Goal: Task Accomplishment & Management: Manage account settings

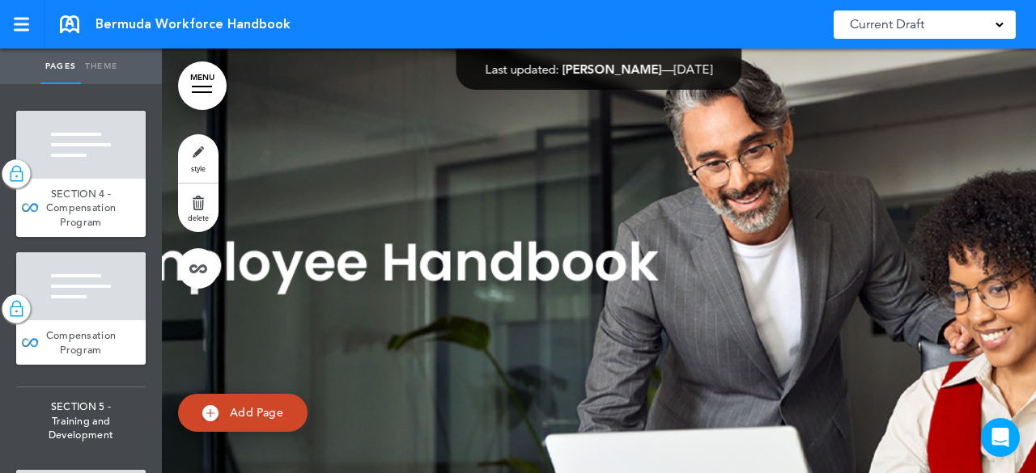
scroll to position [8155, 0]
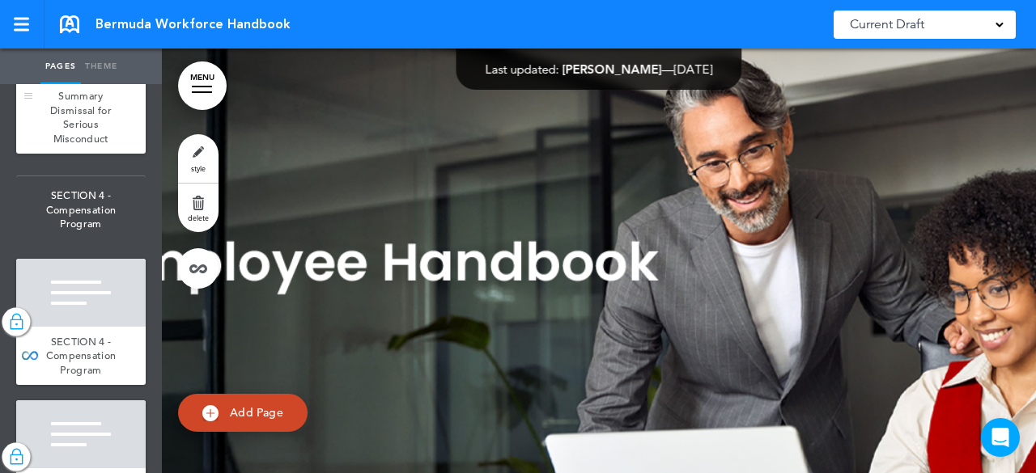
click at [66, 81] on div at bounding box center [80, 47] width 129 height 68
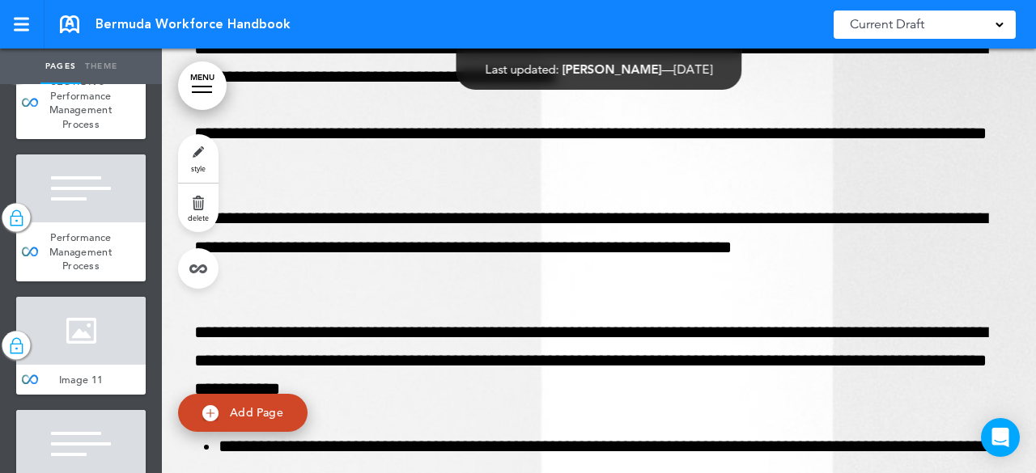
scroll to position [7022, 0]
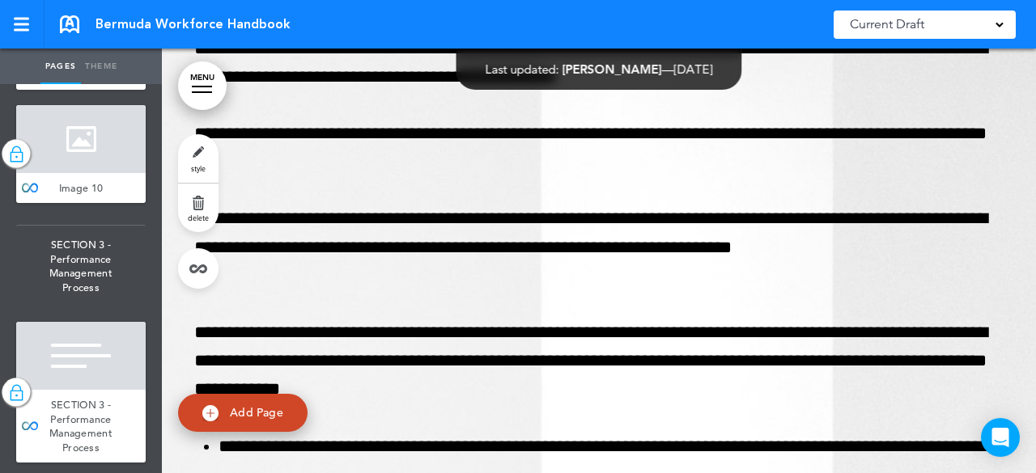
click at [37, 90] on div at bounding box center [28, 33] width 24 height 112
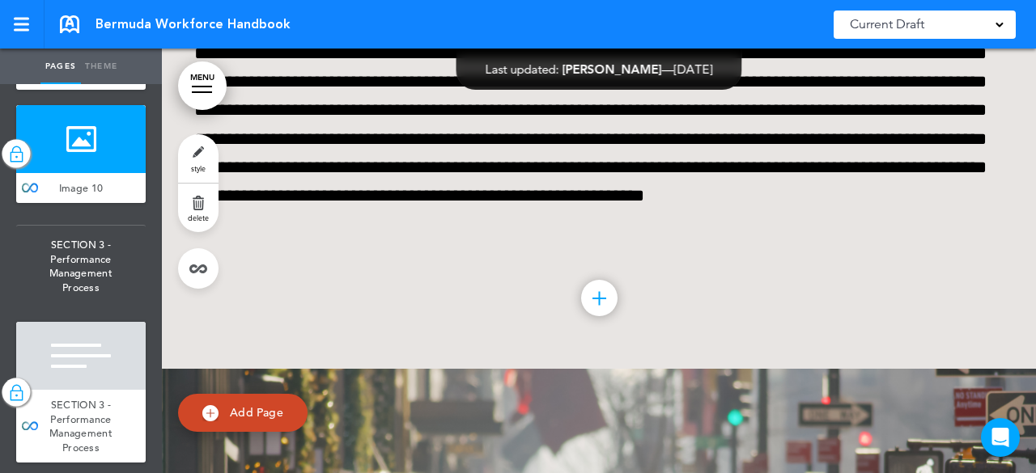
scroll to position [44939, 0]
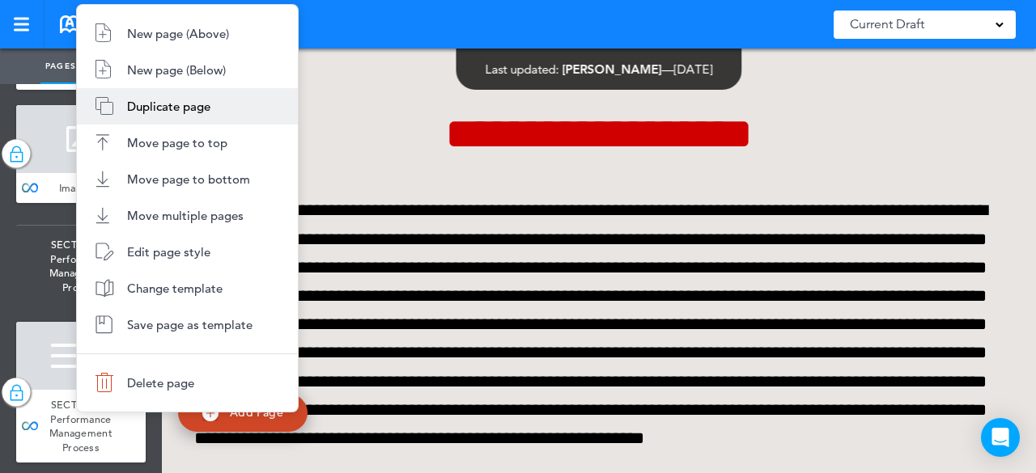
click at [127, 103] on span "Duplicate page" at bounding box center [168, 106] width 83 height 15
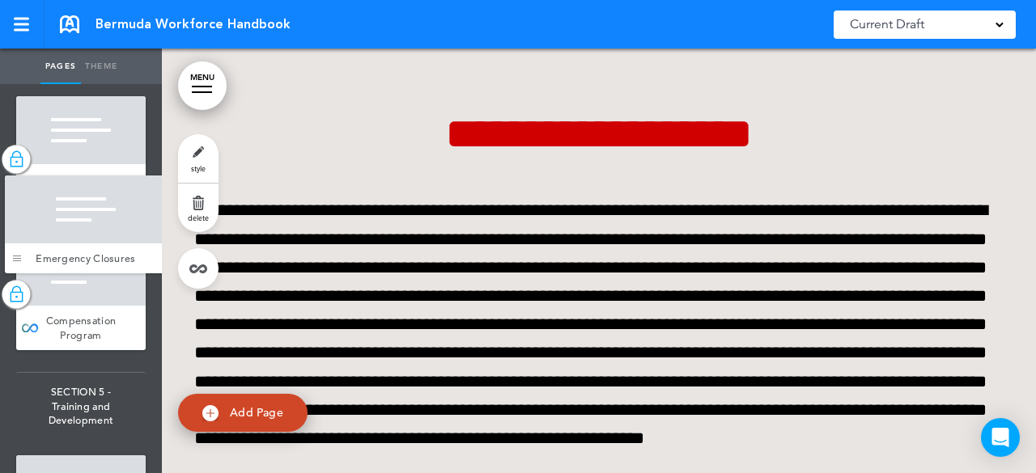
scroll to position [8330, 0]
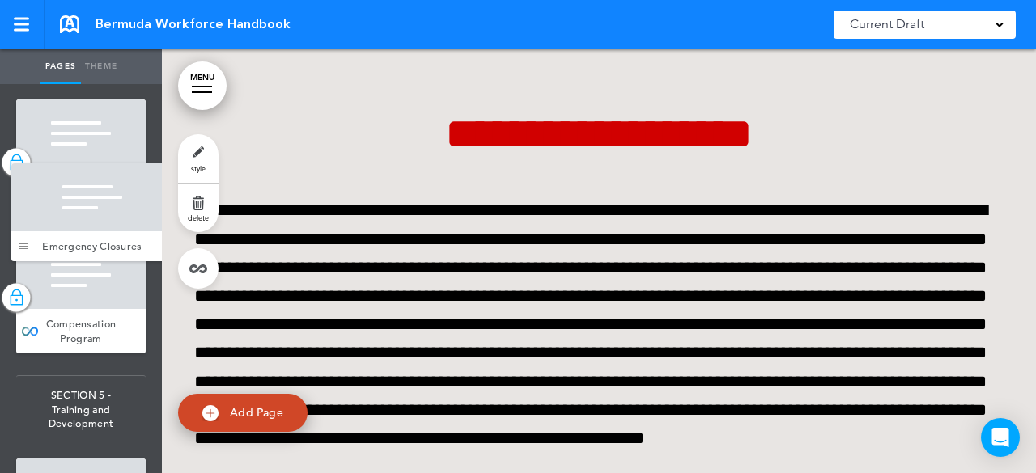
drag, startPoint x: 28, startPoint y: 410, endPoint x: 23, endPoint y: 243, distance: 167.6
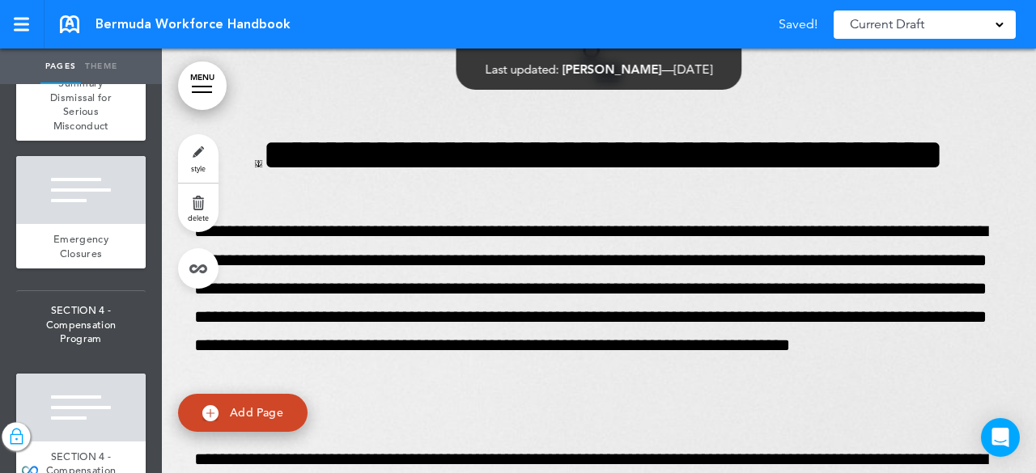
scroll to position [8087, 0]
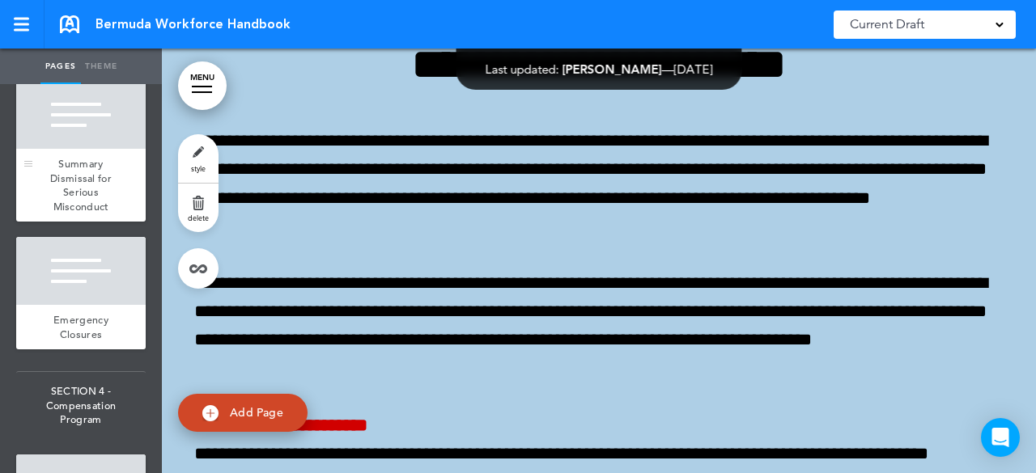
click at [62, 149] on div at bounding box center [80, 115] width 129 height 68
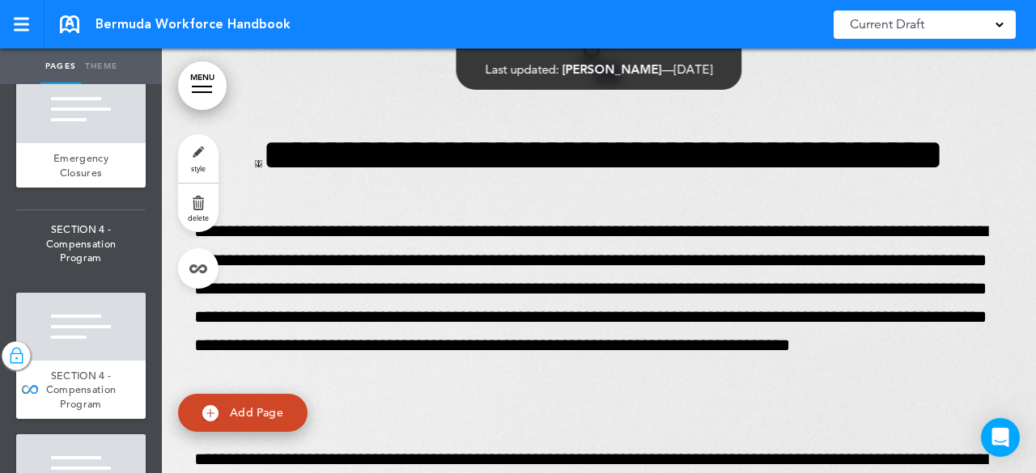
scroll to position [8330, 0]
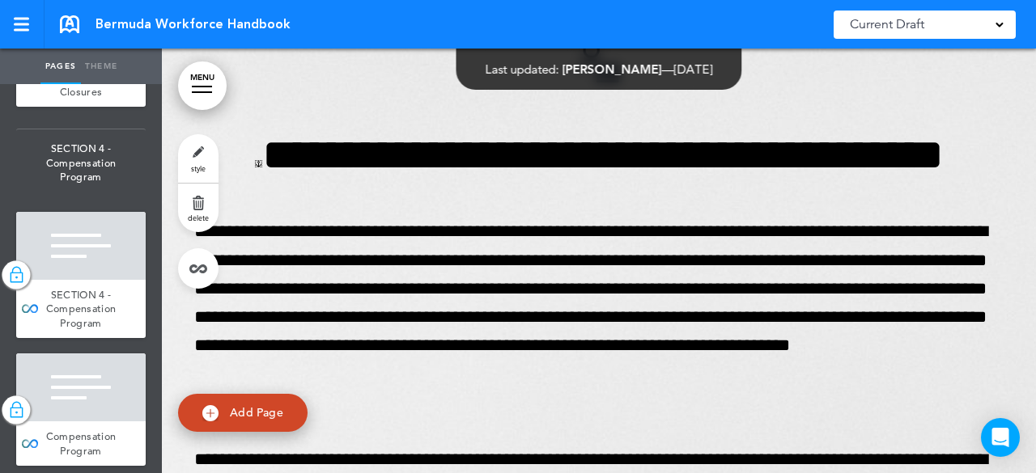
click at [83, 62] on div at bounding box center [80, 28] width 129 height 68
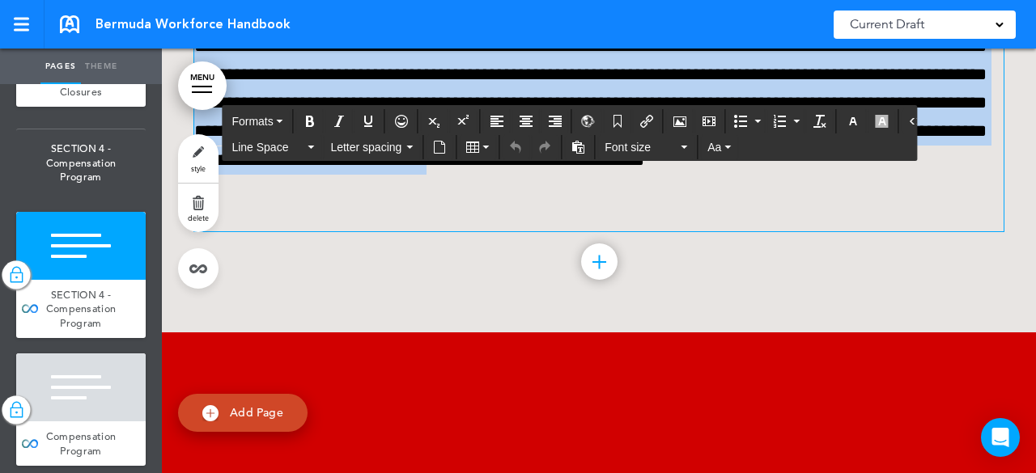
scroll to position [53786, 0]
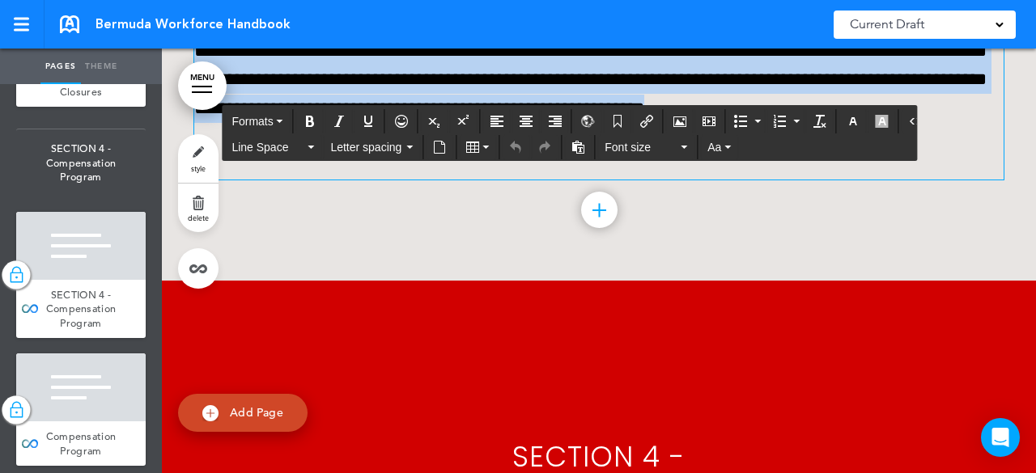
drag, startPoint x: 199, startPoint y: 367, endPoint x: 940, endPoint y: 290, distance: 745.3
click at [940, 180] on p "**********" at bounding box center [598, 22] width 809 height 313
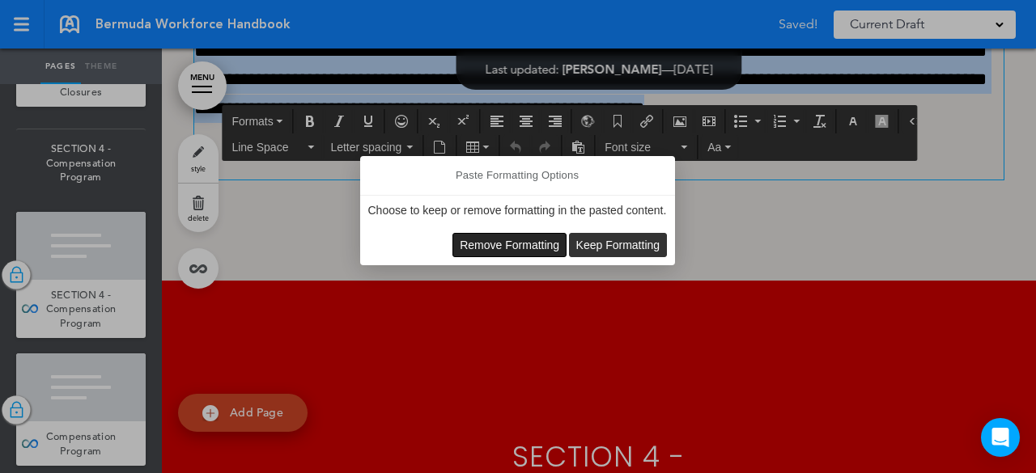
click at [511, 239] on span "Remove Formatting" at bounding box center [510, 245] width 100 height 13
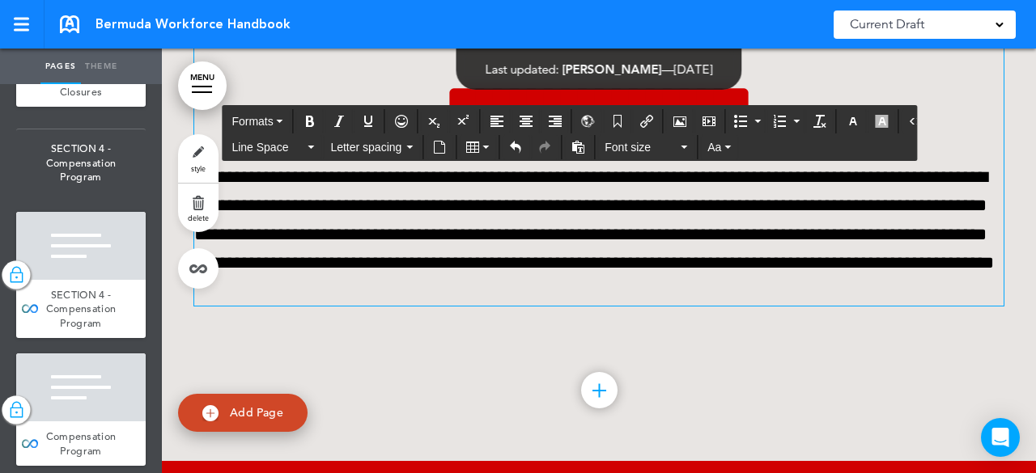
scroll to position [53624, 0]
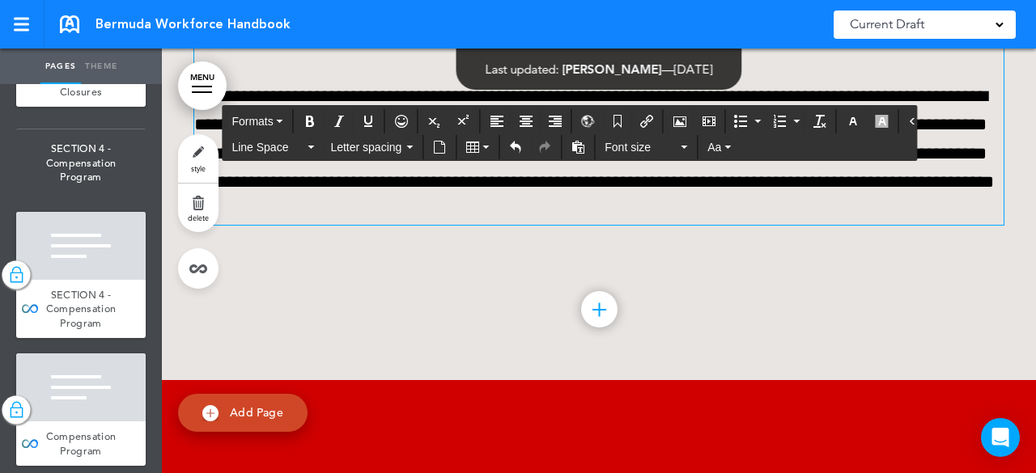
click at [972, 225] on p "**********" at bounding box center [598, 154] width 809 height 142
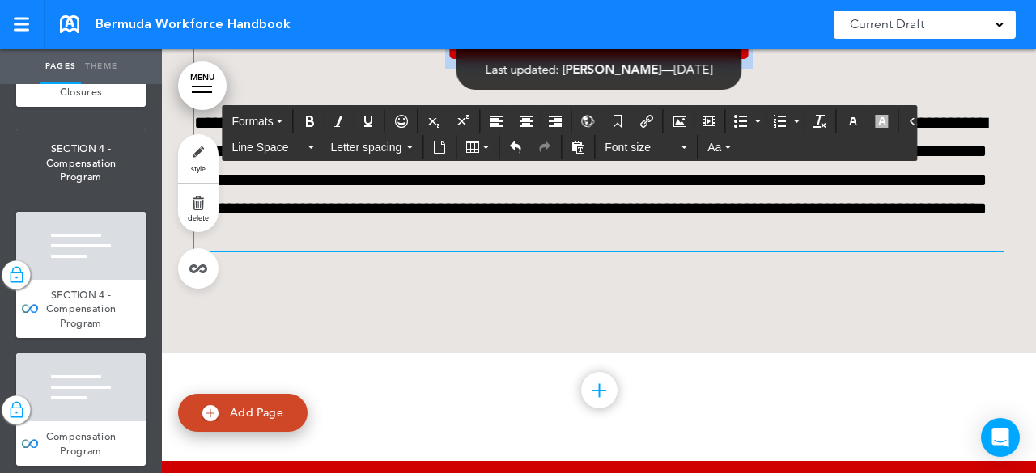
drag, startPoint x: 846, startPoint y: 202, endPoint x: 361, endPoint y: 198, distance: 484.8
click at [361, 69] on h1 "**********" at bounding box center [598, 46] width 809 height 45
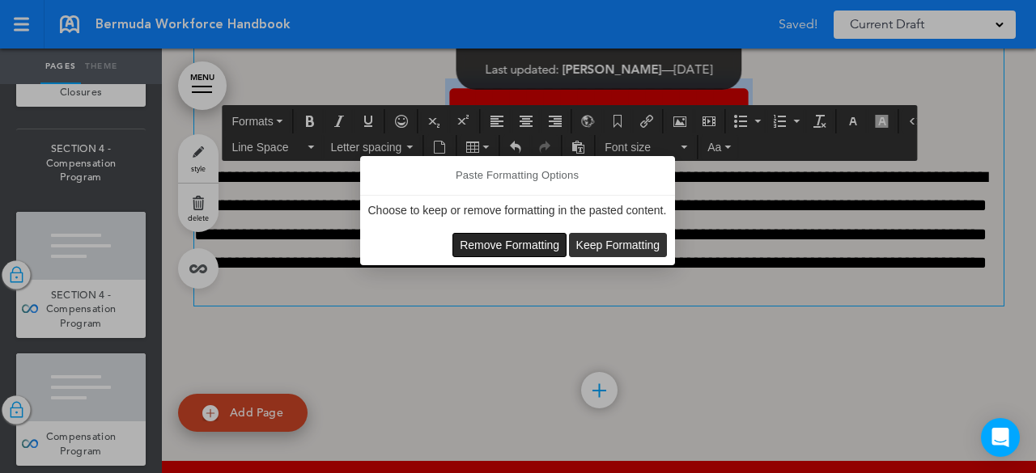
click at [525, 237] on button "Remove Formatting" at bounding box center [509, 245] width 112 height 23
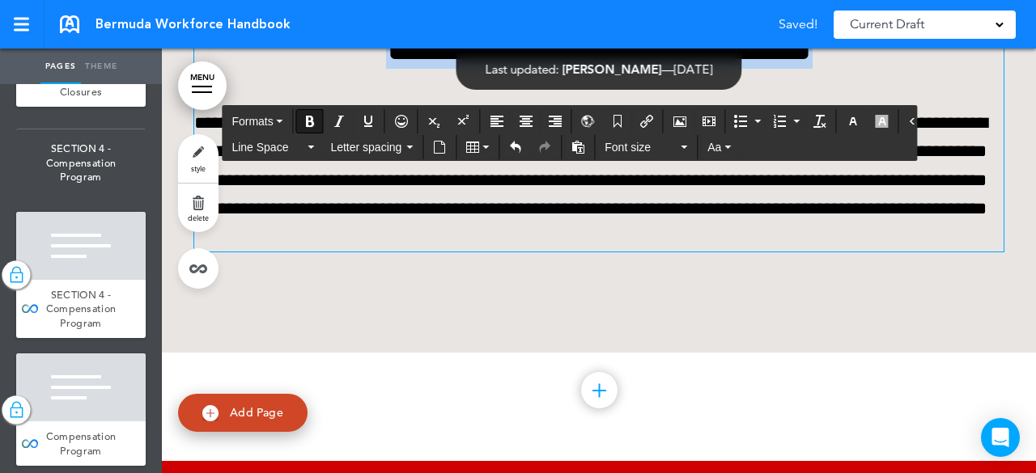
drag, startPoint x: 899, startPoint y: 181, endPoint x: 297, endPoint y: 168, distance: 602.2
click at [297, 69] on h1 "**********" at bounding box center [598, 46] width 809 height 45
click at [846, 118] on icon "button" at bounding box center [852, 121] width 13 height 13
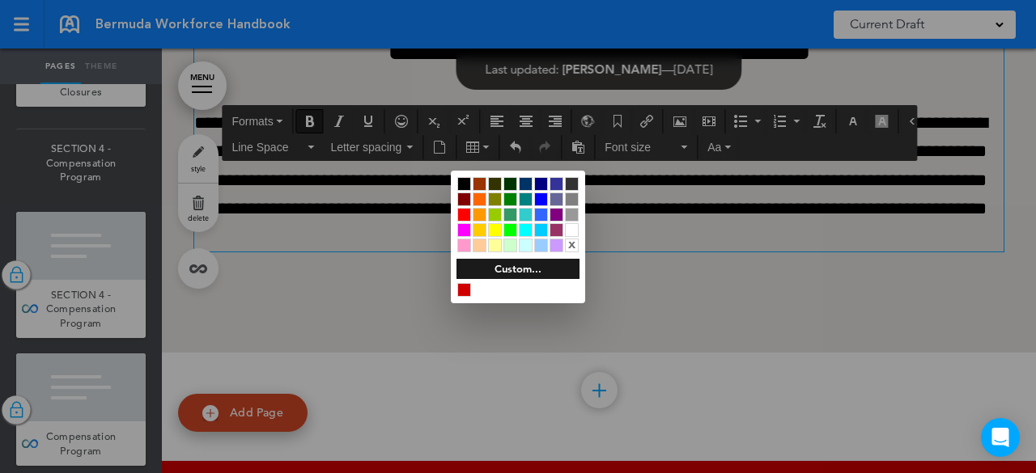
click at [469, 287] on div at bounding box center [464, 290] width 14 height 14
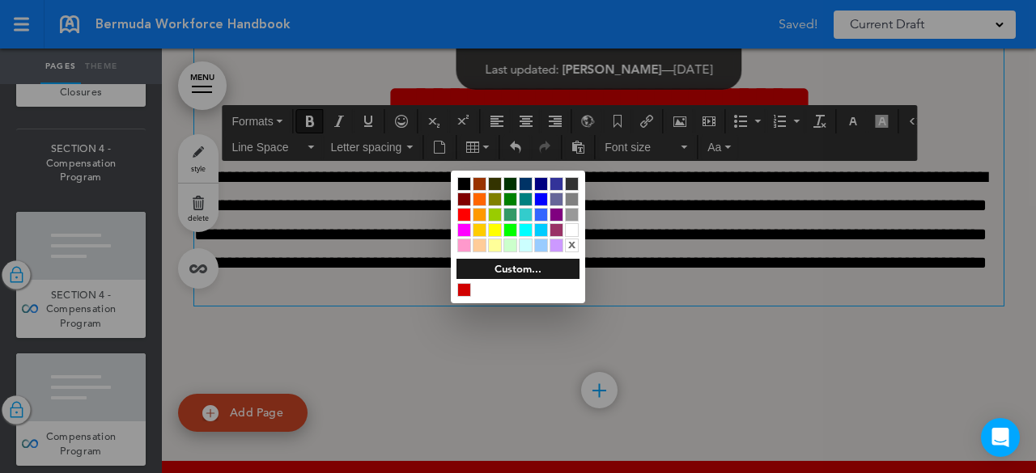
click at [745, 307] on div at bounding box center [518, 236] width 1036 height 473
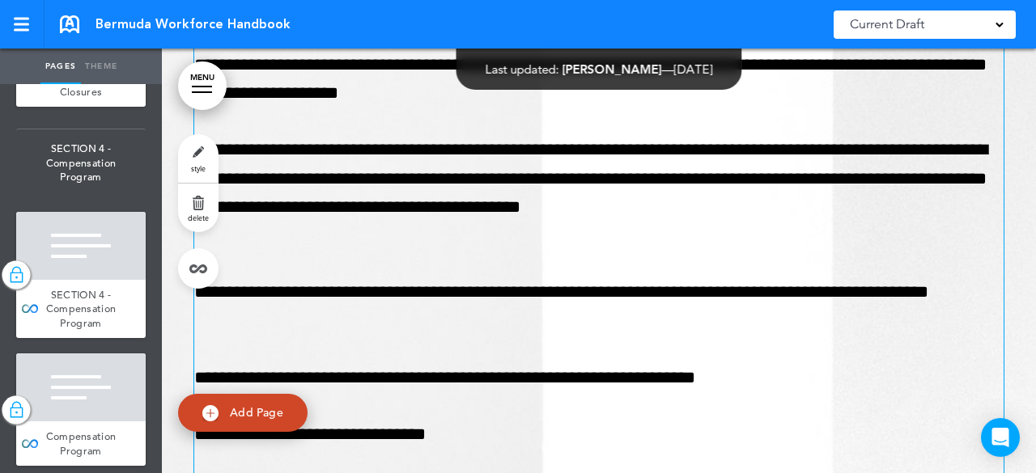
click at [964, 250] on p "**********" at bounding box center [598, 193] width 809 height 114
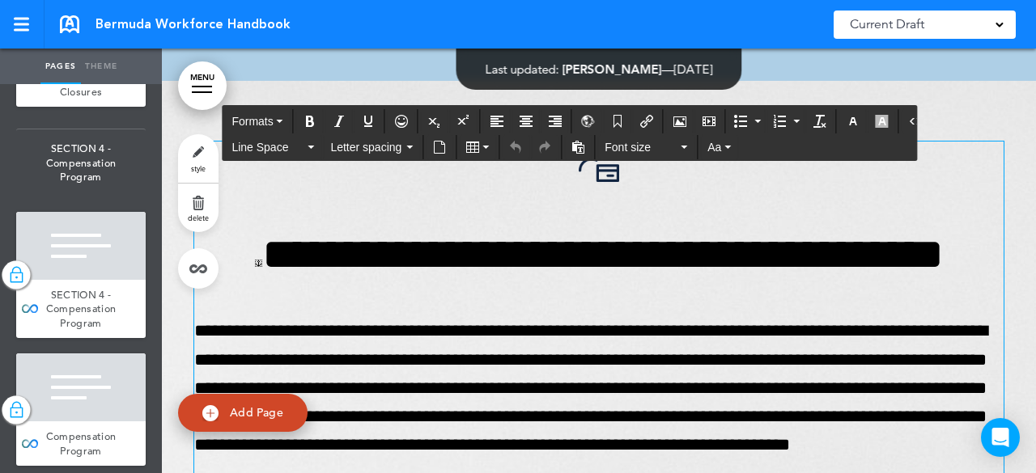
scroll to position [51115, 0]
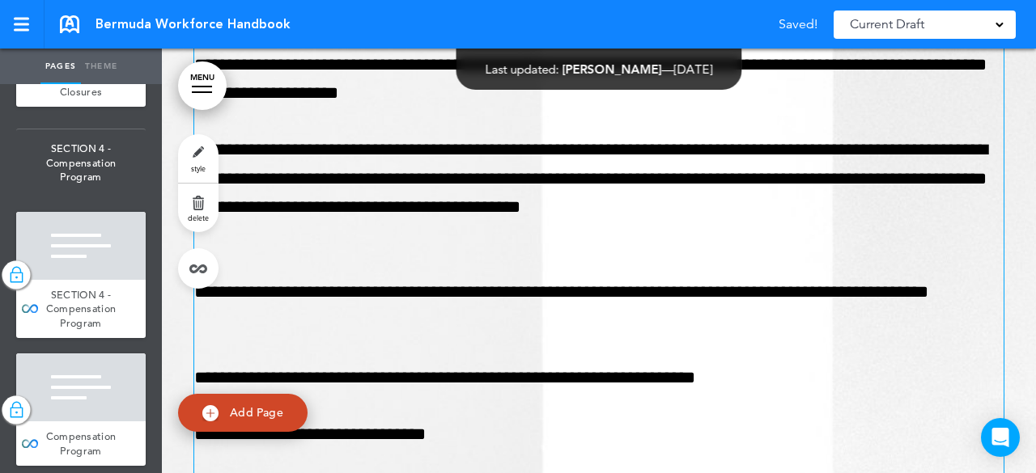
scroll to position [53300, 0]
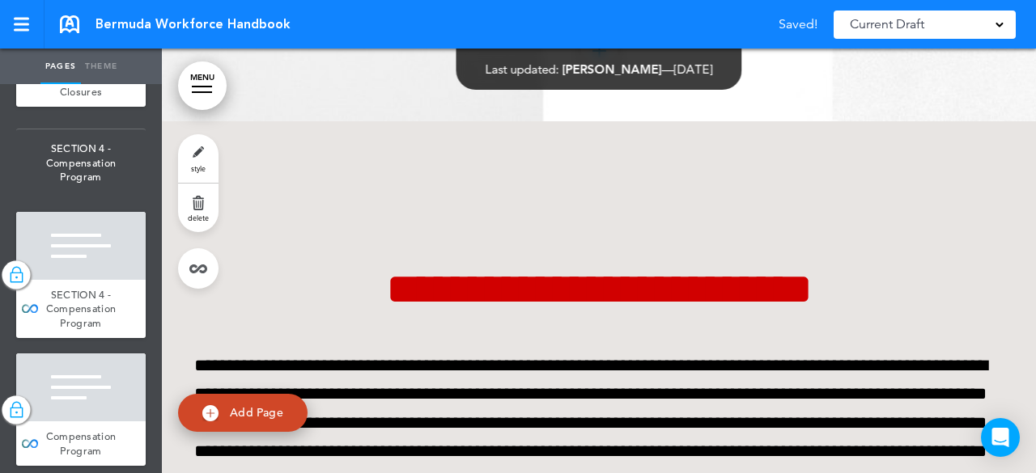
click at [780, 290] on div "**********" at bounding box center [598, 358] width 809 height 474
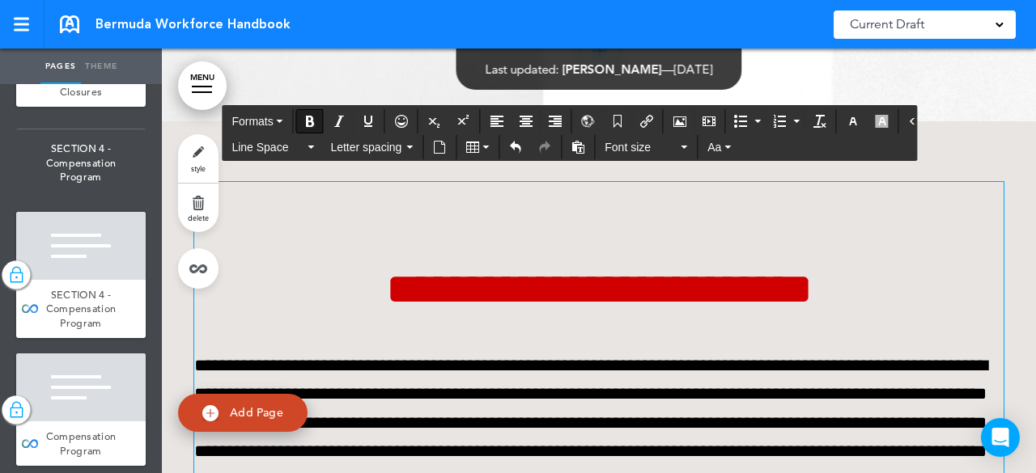
click at [583, 227] on h1 at bounding box center [598, 204] width 809 height 45
click at [641, 293] on div "**********" at bounding box center [598, 358] width 809 height 474
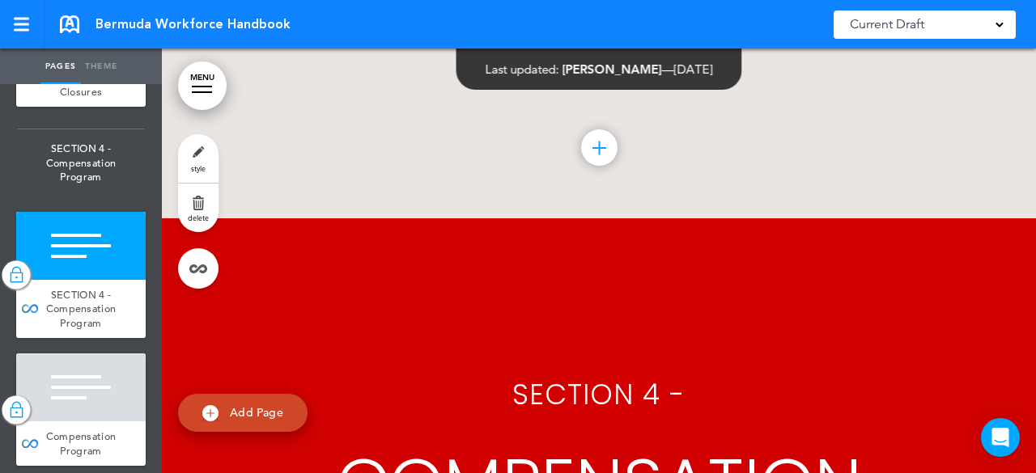
scroll to position [53705, 0]
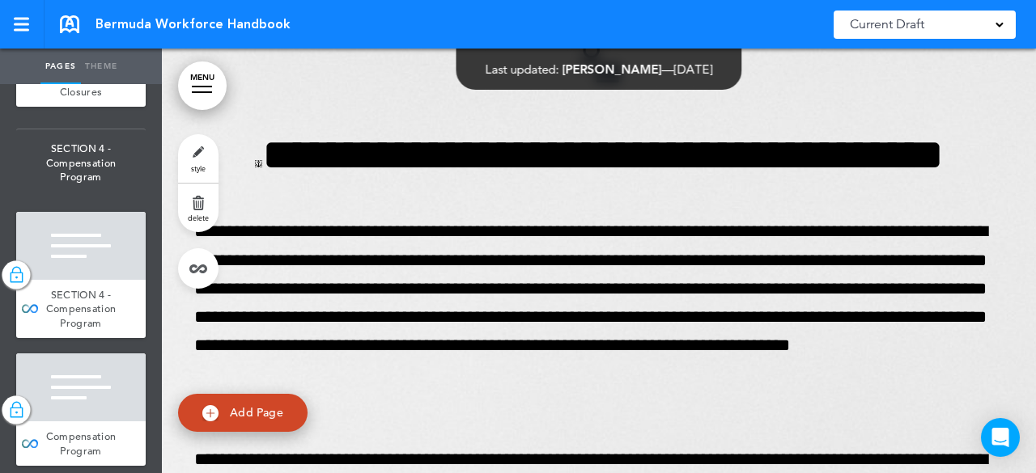
scroll to position [8168, 0]
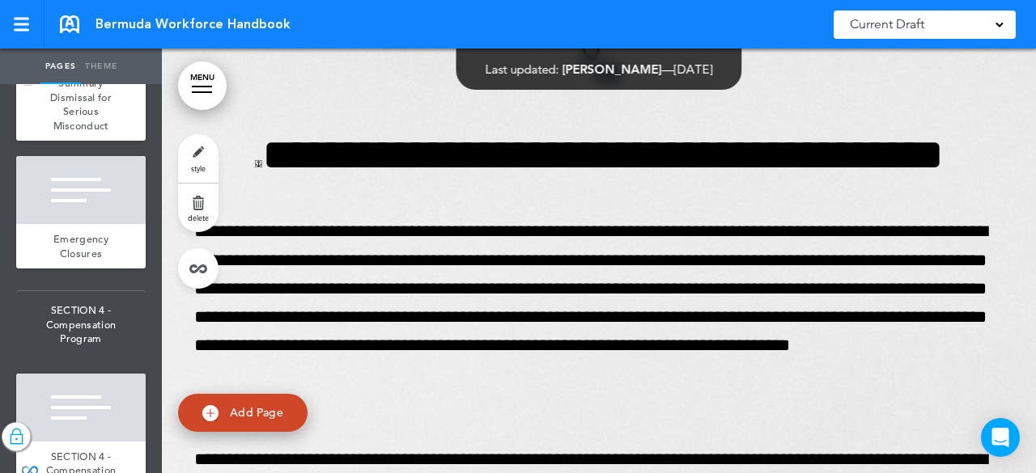
click at [83, 68] on div at bounding box center [80, 34] width 129 height 68
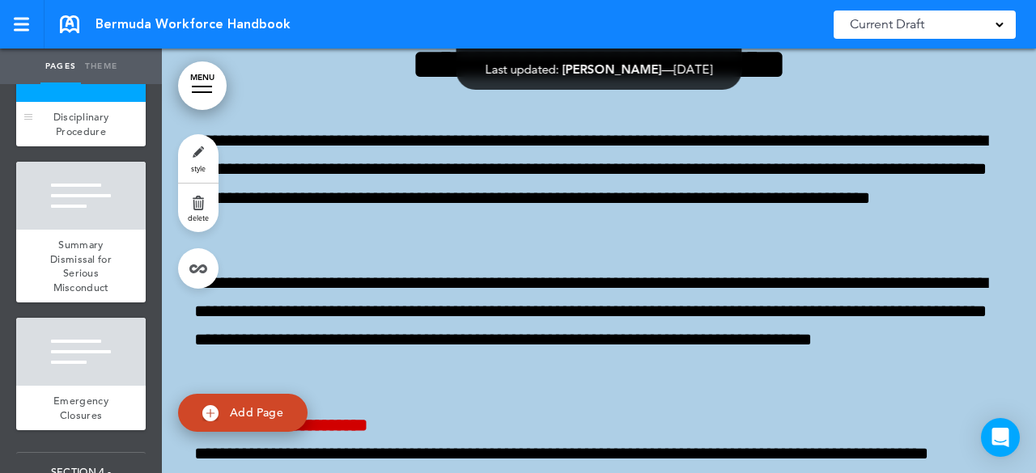
scroll to position [7925, 0]
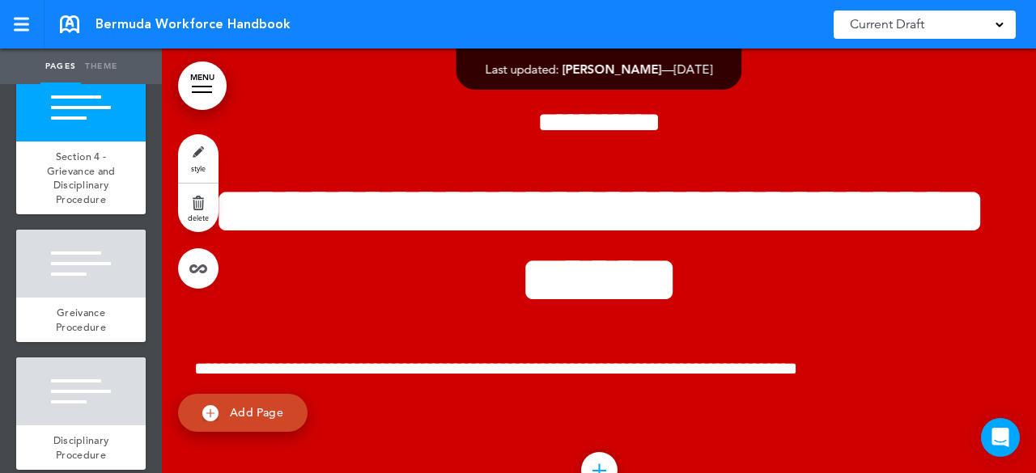
scroll to position [7925, 0]
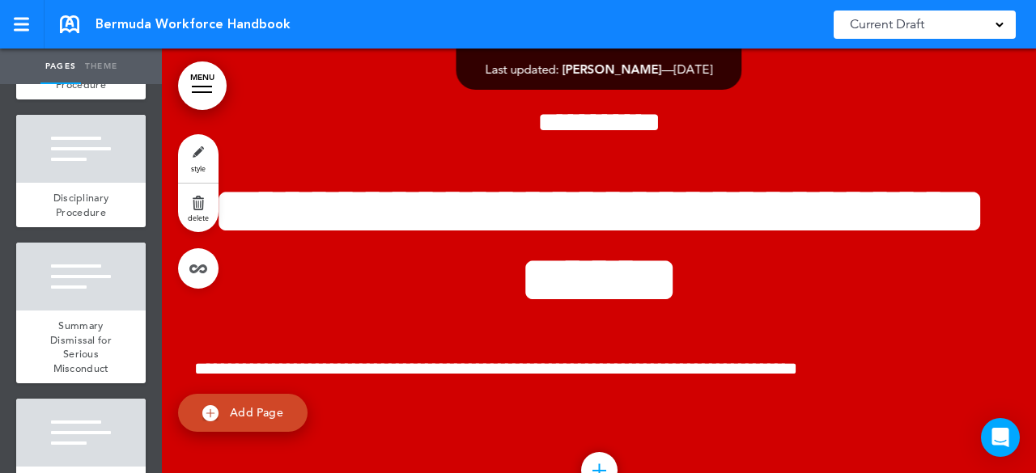
click at [84, 55] on div at bounding box center [80, 21] width 129 height 68
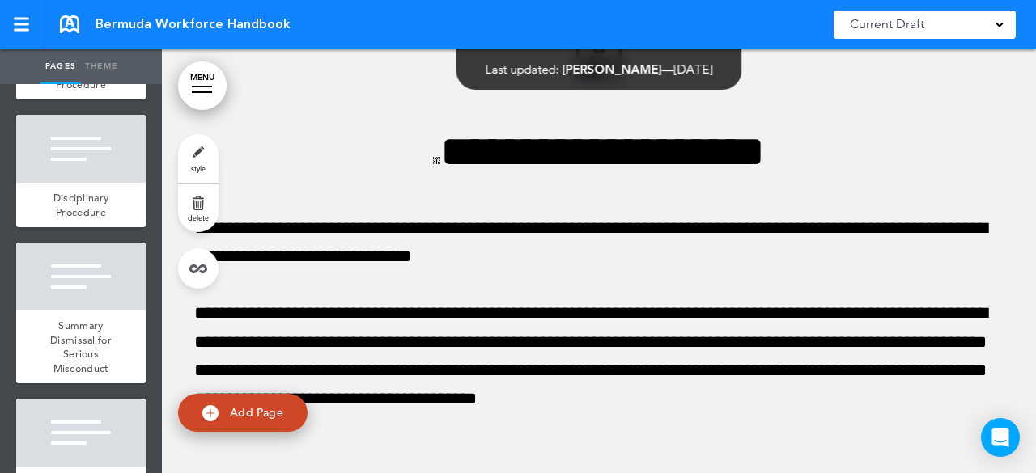
scroll to position [8168, 0]
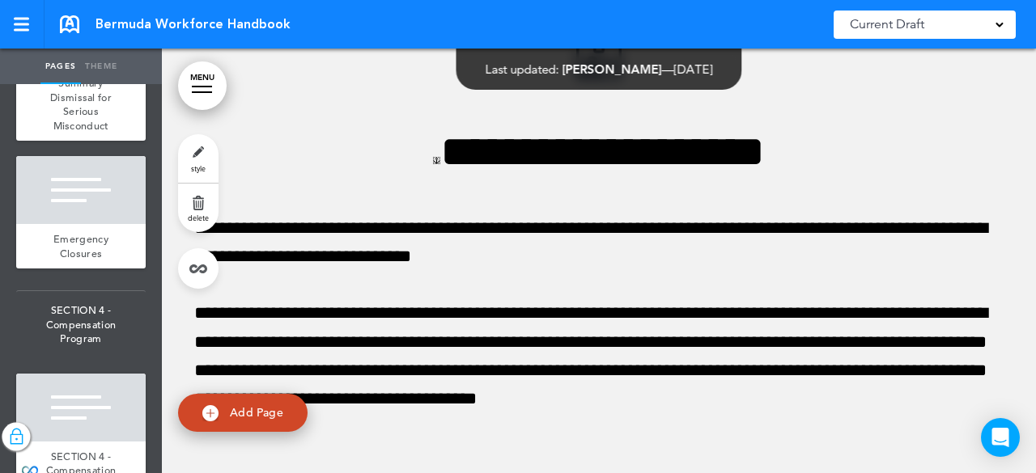
click at [83, 68] on div at bounding box center [80, 34] width 129 height 68
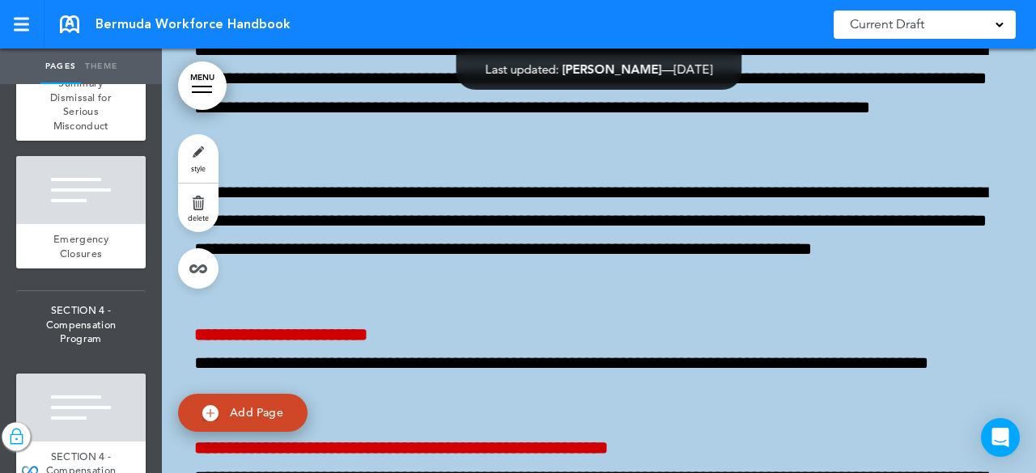
scroll to position [50381, 0]
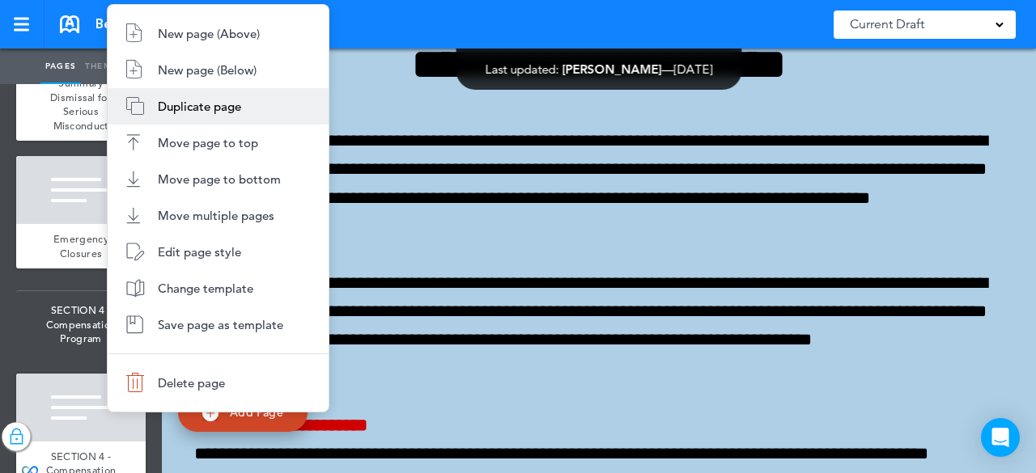
click at [216, 99] on span "Duplicate page" at bounding box center [199, 106] width 83 height 15
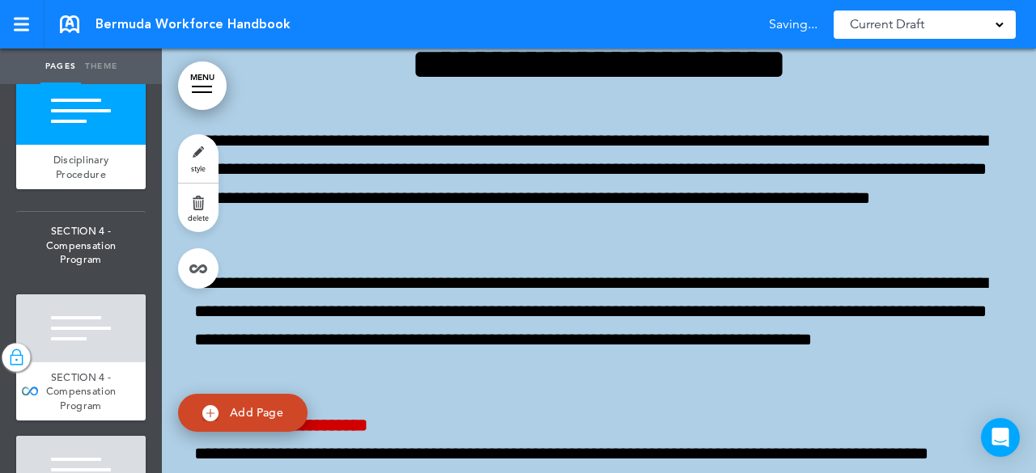
scroll to position [8363, 0]
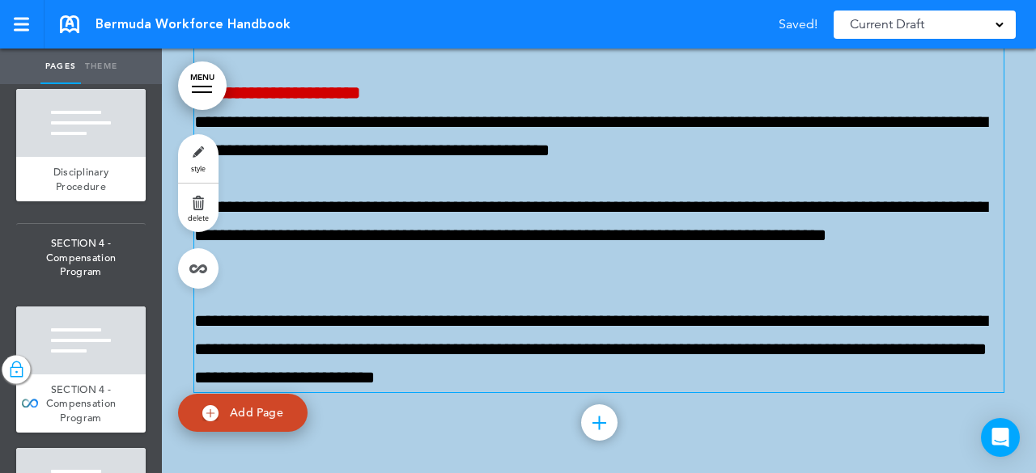
scroll to position [54668, 0]
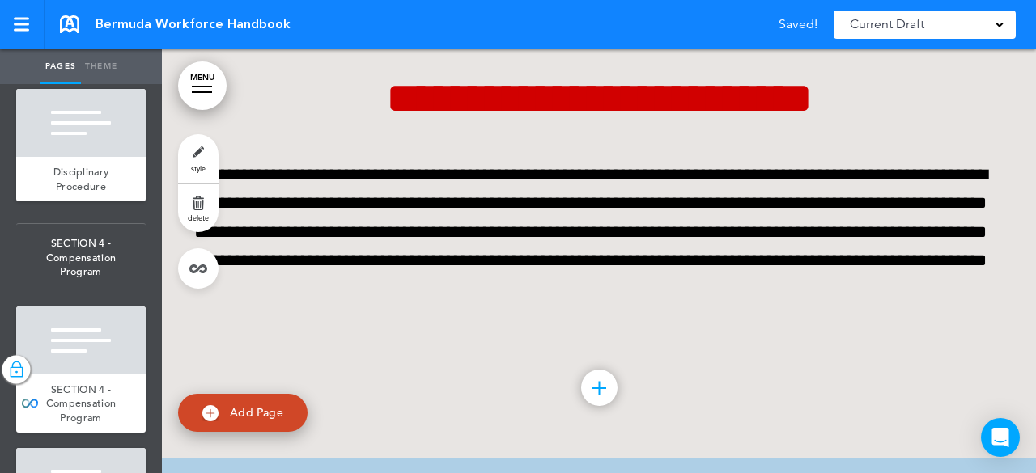
scroll to position [53511, 0]
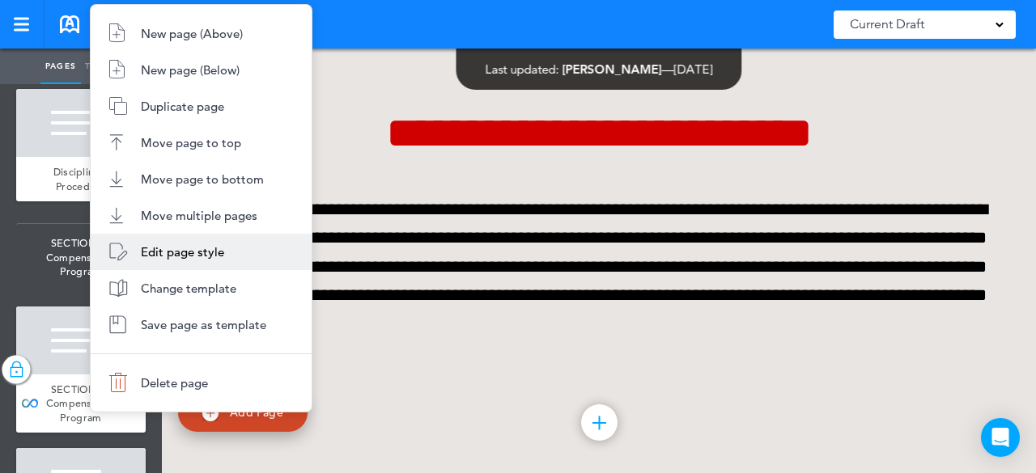
click at [197, 251] on span "Edit page style" at bounding box center [182, 251] width 83 height 15
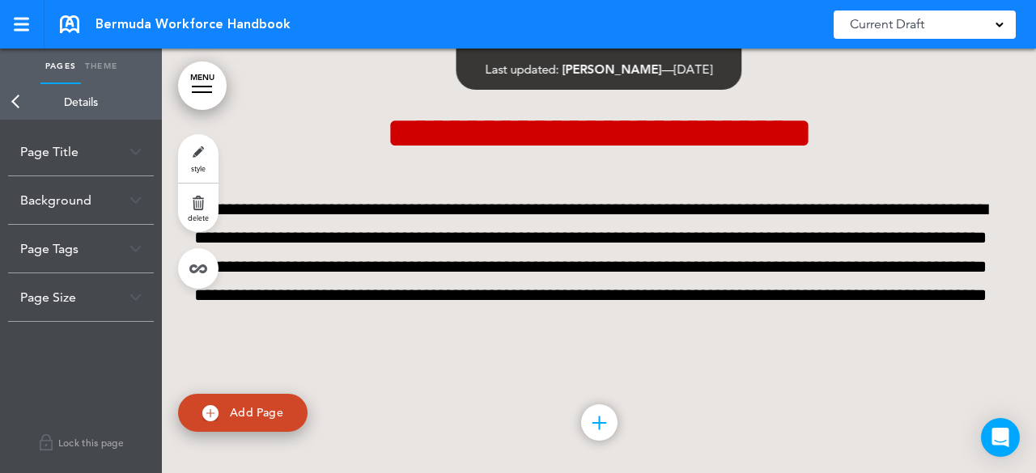
click at [112, 148] on div "Page Title" at bounding box center [81, 152] width 146 height 48
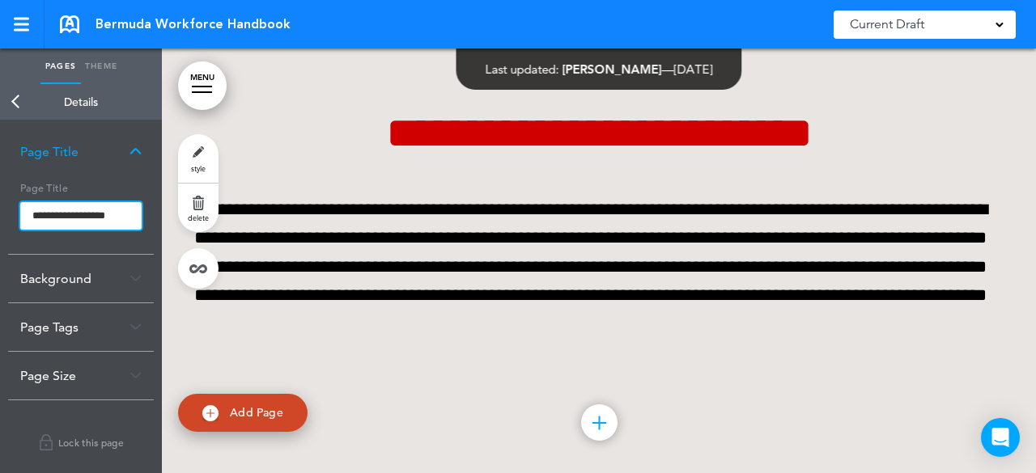
drag, startPoint x: 32, startPoint y: 215, endPoint x: 198, endPoint y: 242, distance: 168.0
click at [198, 242] on div "Pages Theme add page RGA Global Reinsurance Compnay (RGA Global) add page SECTI…" at bounding box center [518, 236] width 1036 height 473
type input "**********"
click at [146, 153] on body "Make this page common so it is available in other handbooks. This handbook [GEO…" at bounding box center [518, 236] width 1036 height 473
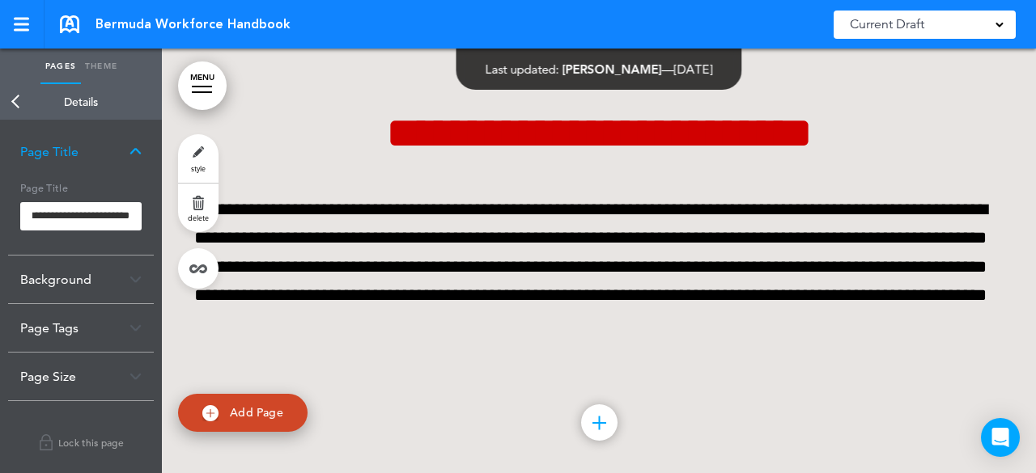
scroll to position [0, 0]
click at [16, 103] on link "Back" at bounding box center [16, 102] width 32 height 36
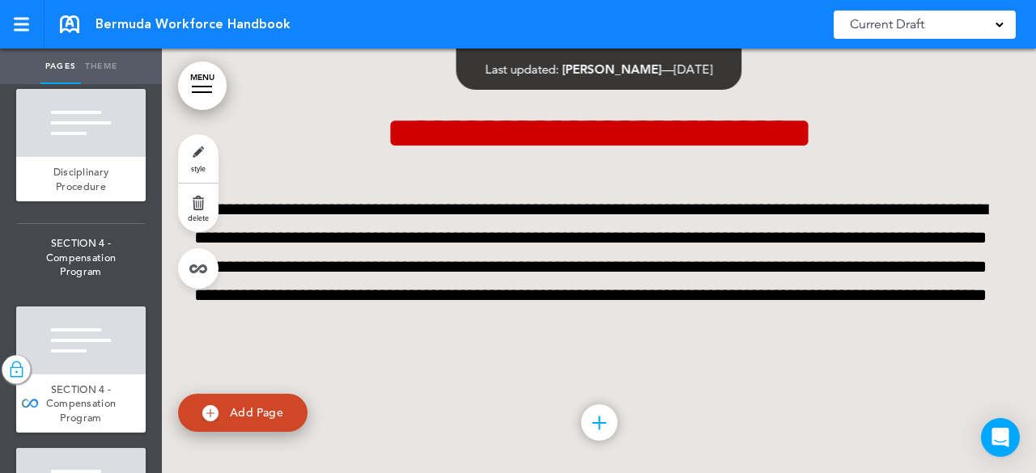
scroll to position [8606, 0]
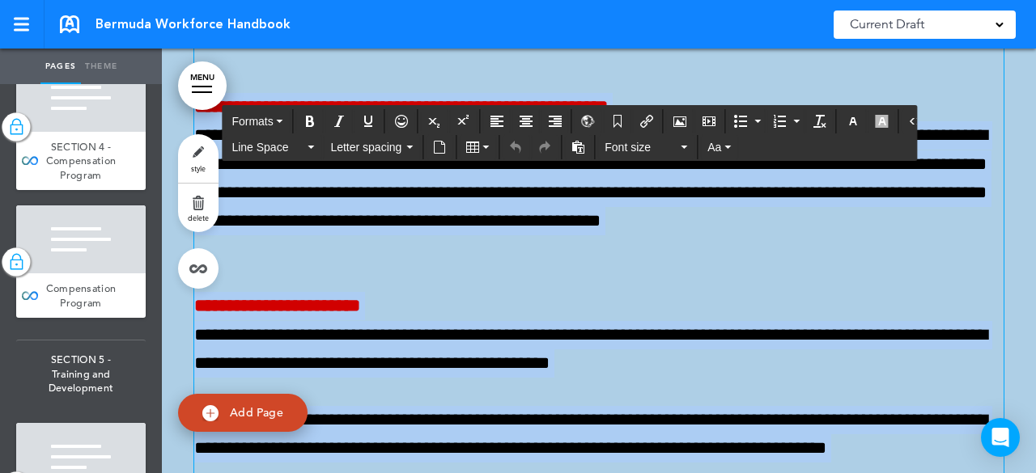
scroll to position [54908, 0]
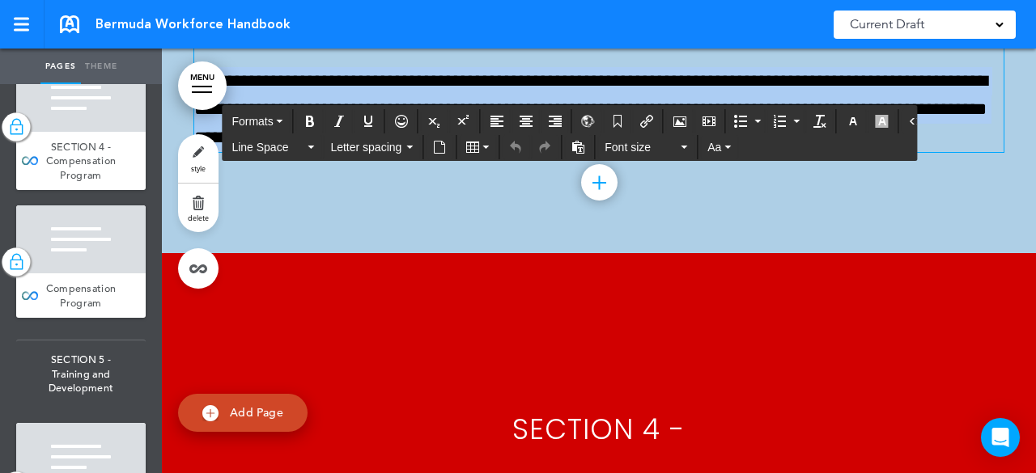
drag, startPoint x: 191, startPoint y: 370, endPoint x: 894, endPoint y: 287, distance: 708.1
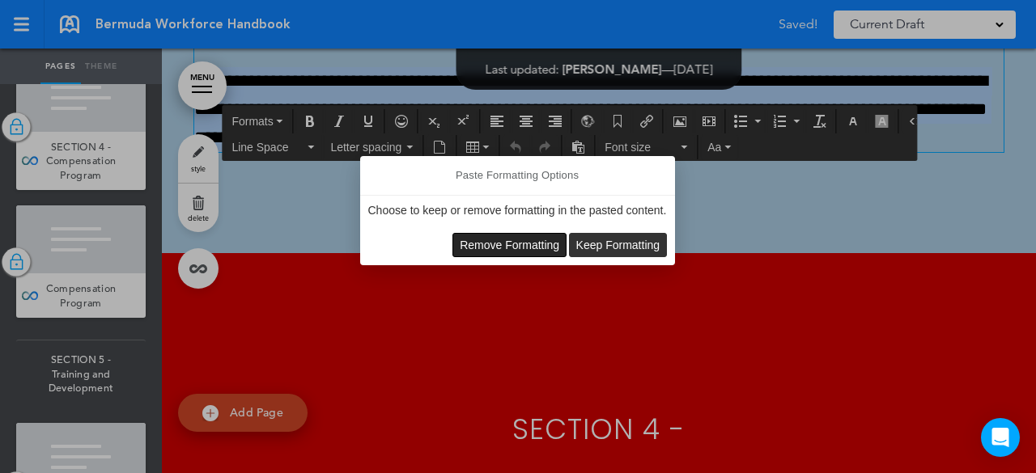
click at [479, 245] on span "Remove Formatting" at bounding box center [510, 245] width 100 height 13
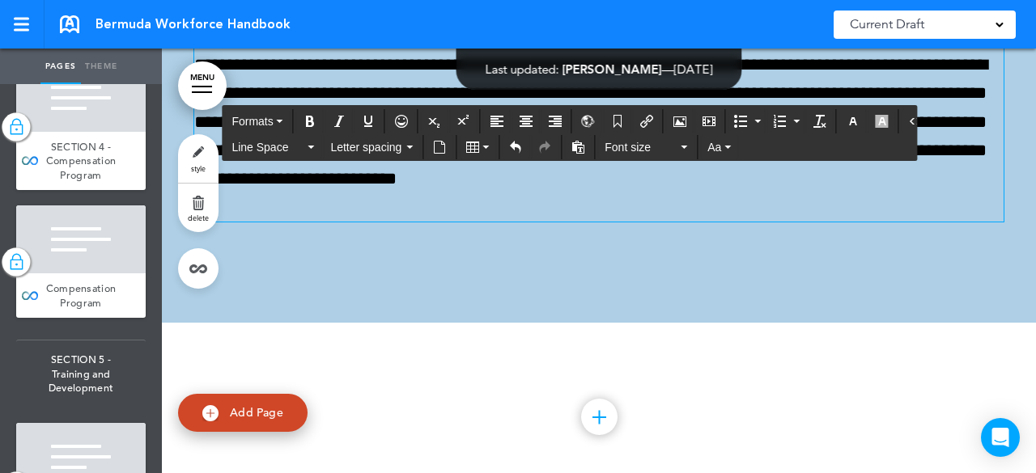
scroll to position [53937, 0]
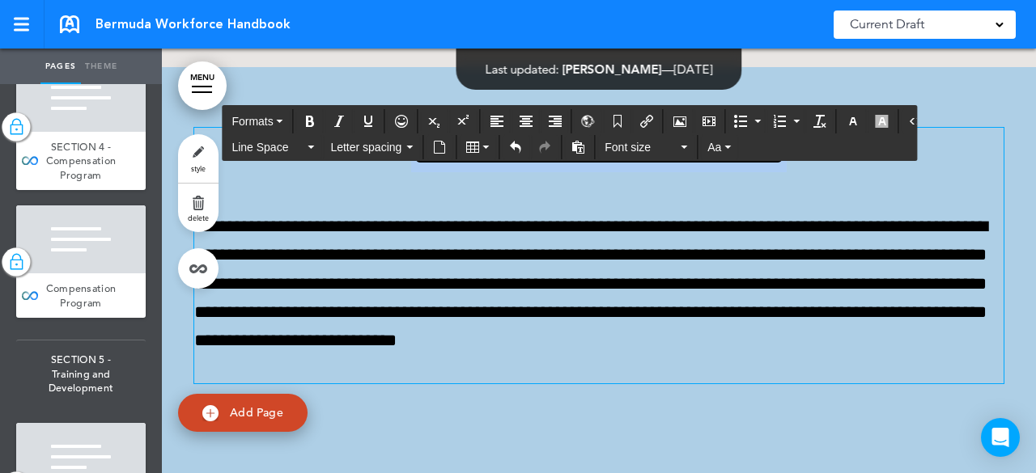
drag, startPoint x: 676, startPoint y: 314, endPoint x: 330, endPoint y: 269, distance: 348.4
click at [330, 172] on h1 "**********" at bounding box center [598, 150] width 809 height 45
drag, startPoint x: 751, startPoint y: 284, endPoint x: 380, endPoint y: 278, distance: 371.5
click at [380, 172] on h1 "**********" at bounding box center [598, 150] width 809 height 45
click at [846, 115] on icon "button" at bounding box center [852, 121] width 13 height 13
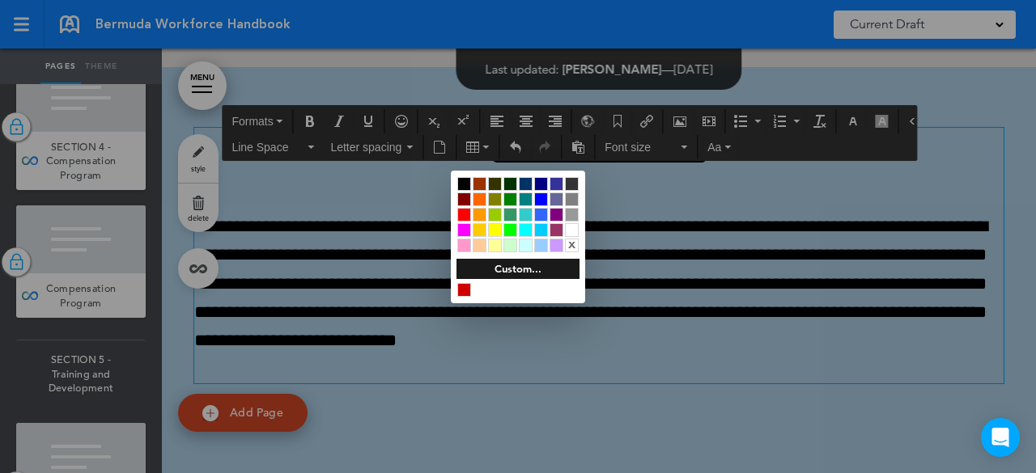
click at [466, 292] on div at bounding box center [464, 290] width 14 height 14
click at [369, 303] on div at bounding box center [518, 236] width 1036 height 473
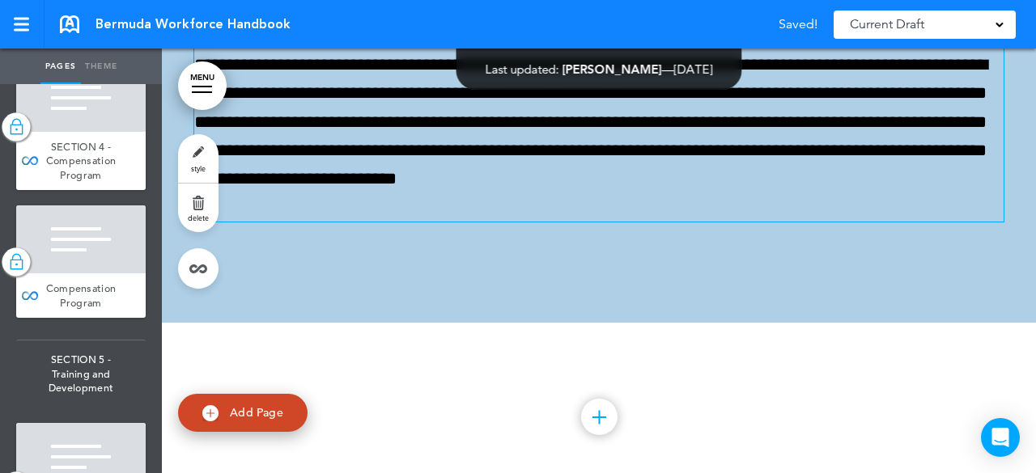
scroll to position [54261, 0]
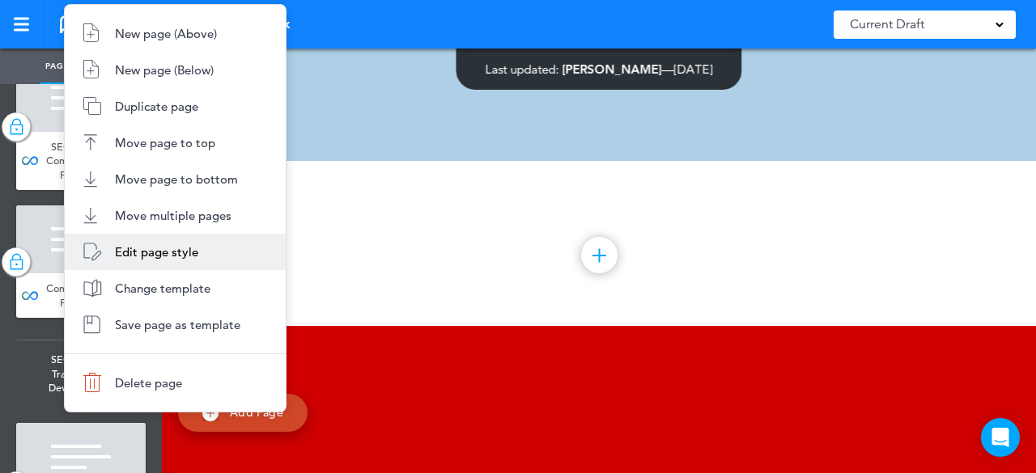
click at [210, 242] on li "Edit page style" at bounding box center [175, 252] width 221 height 36
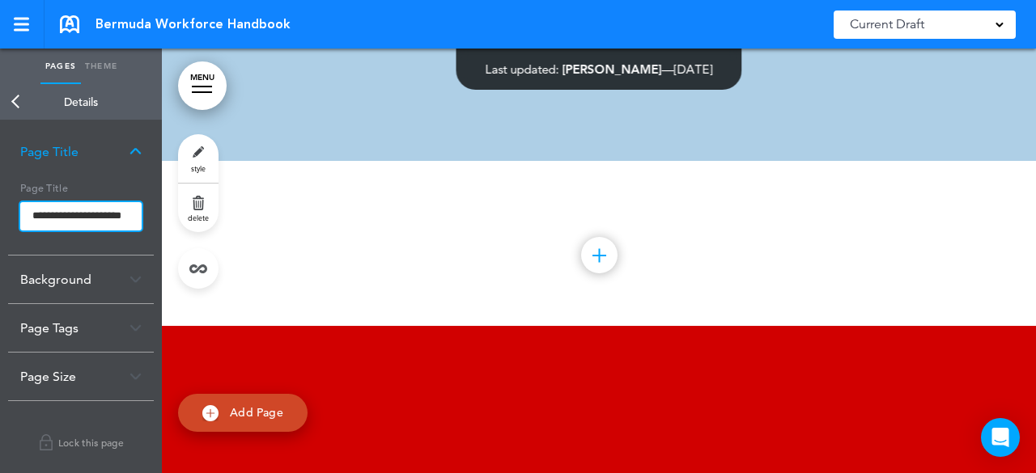
scroll to position [0, 9]
drag, startPoint x: 28, startPoint y: 218, endPoint x: 202, endPoint y: 226, distance: 174.1
click at [202, 226] on div "Pages Theme add page RGA Global Reinsurance Compnay (RGA Global) add page SECTI…" at bounding box center [518, 236] width 1036 height 473
type input "**********"
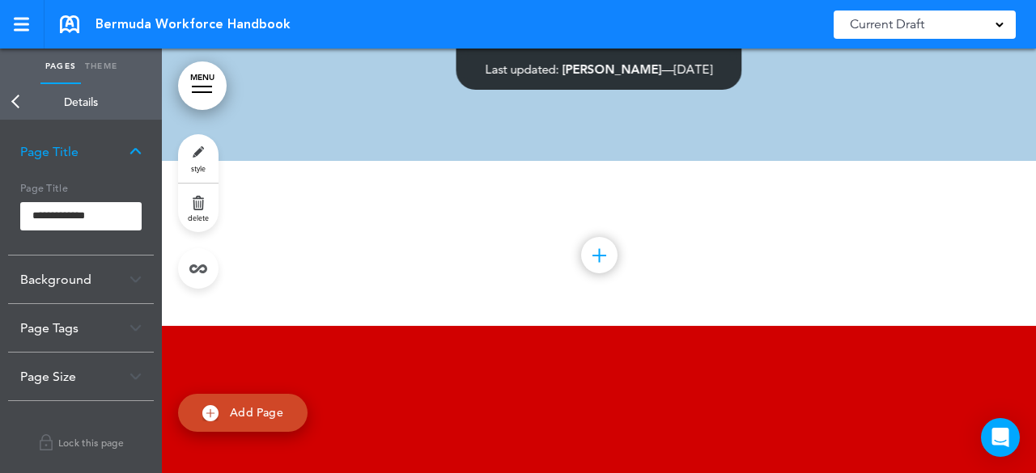
click at [15, 102] on body "Make this page common so it is available in other handbooks. This handbook [GEO…" at bounding box center [518, 236] width 1036 height 473
click at [10, 98] on link "Back" at bounding box center [16, 102] width 32 height 36
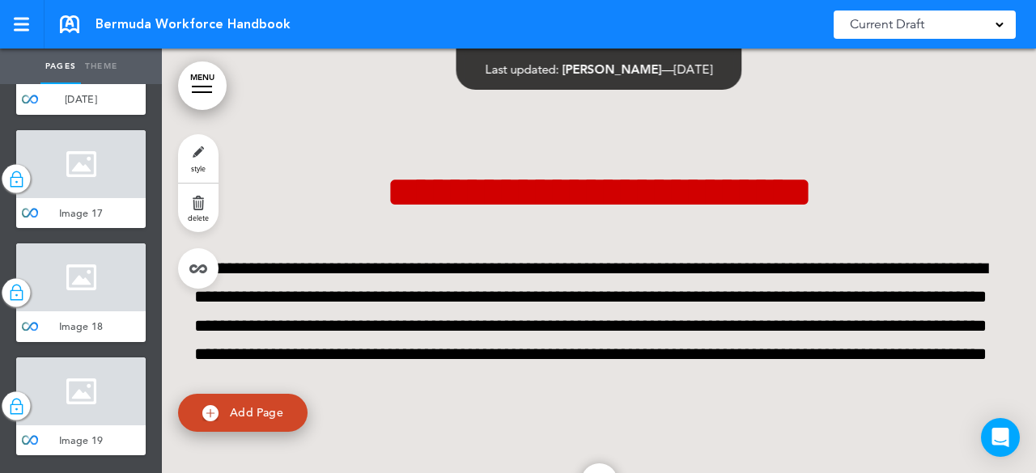
scroll to position [53775, 0]
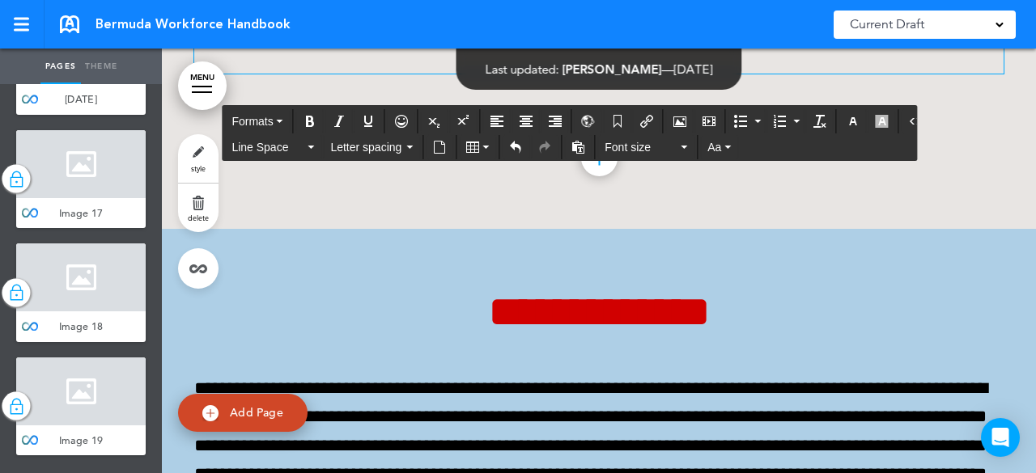
click at [903, 74] on p "**********" at bounding box center [598, 2] width 809 height 142
click at [893, 74] on p "**********" at bounding box center [598, 2] width 809 height 142
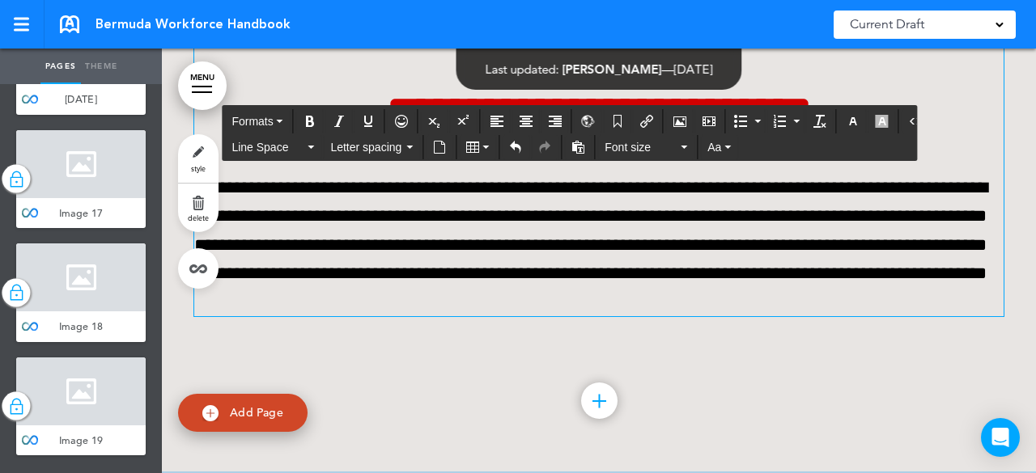
scroll to position [53209, 0]
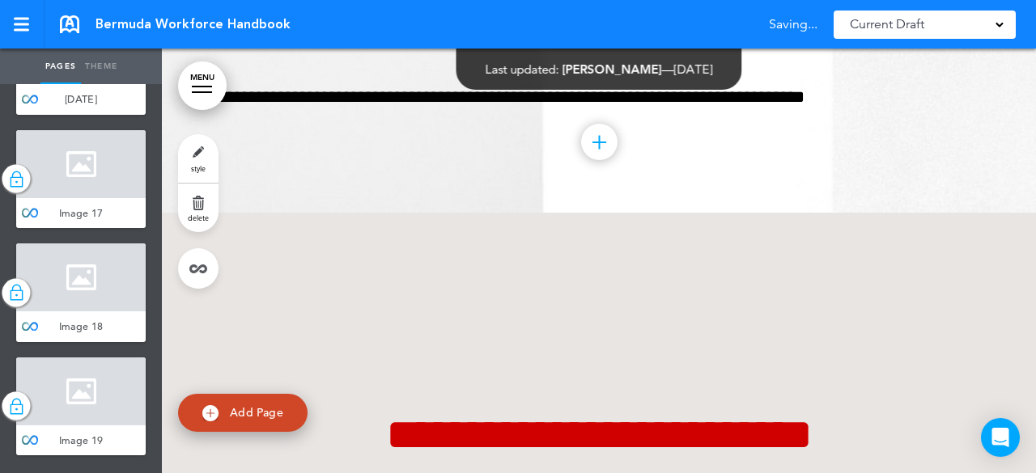
drag, startPoint x: 525, startPoint y: 334, endPoint x: 277, endPoint y: 364, distance: 250.2
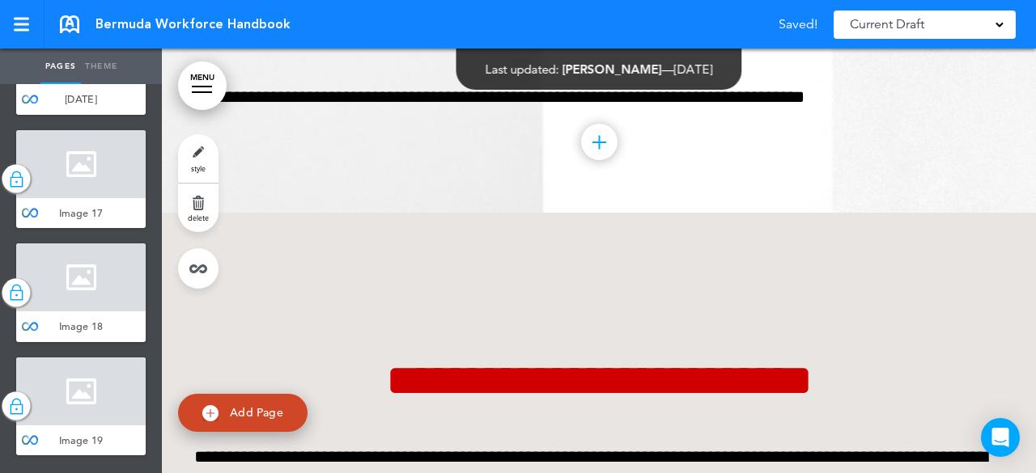
click at [637, 397] on div "**********" at bounding box center [598, 450] width 809 height 474
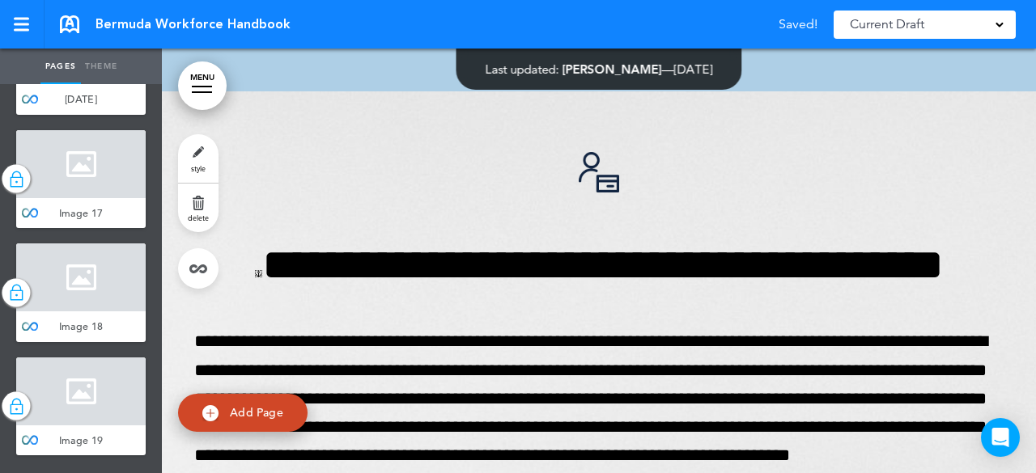
scroll to position [51024, 0]
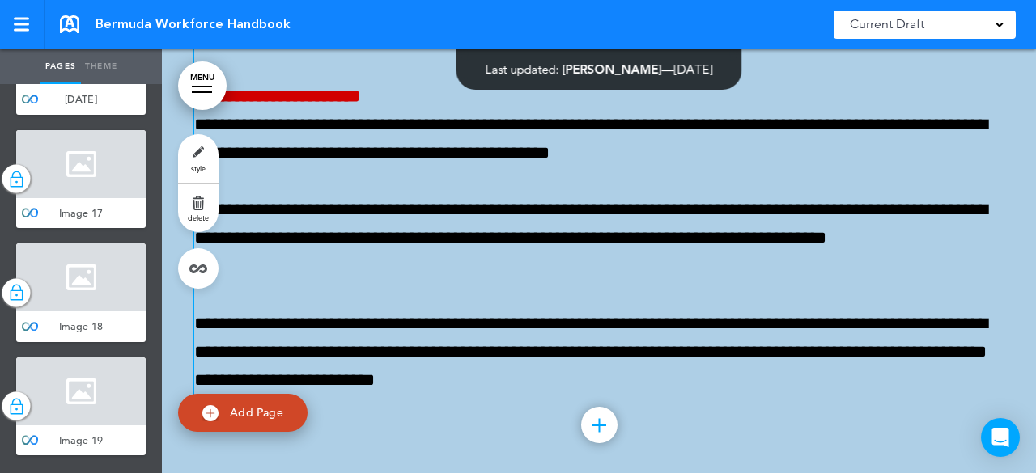
click at [753, 282] on p "**********" at bounding box center [598, 239] width 809 height 86
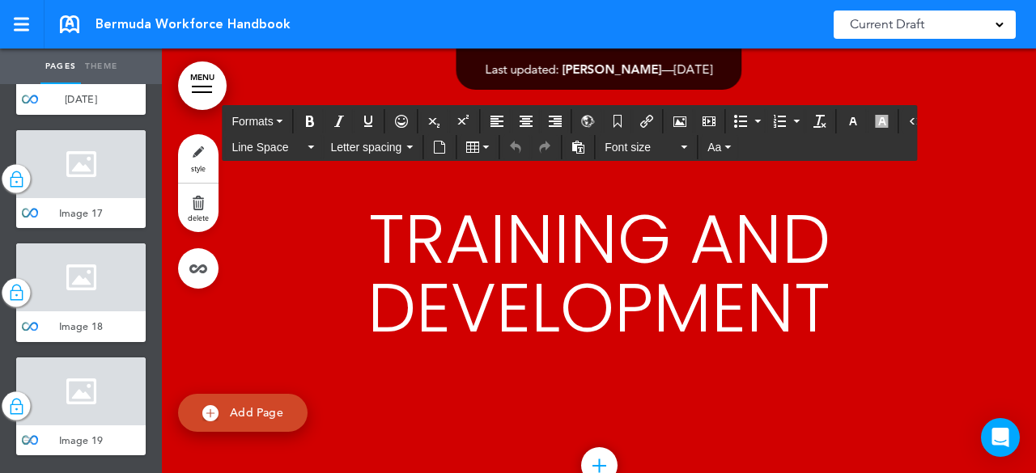
scroll to position [13725, 0]
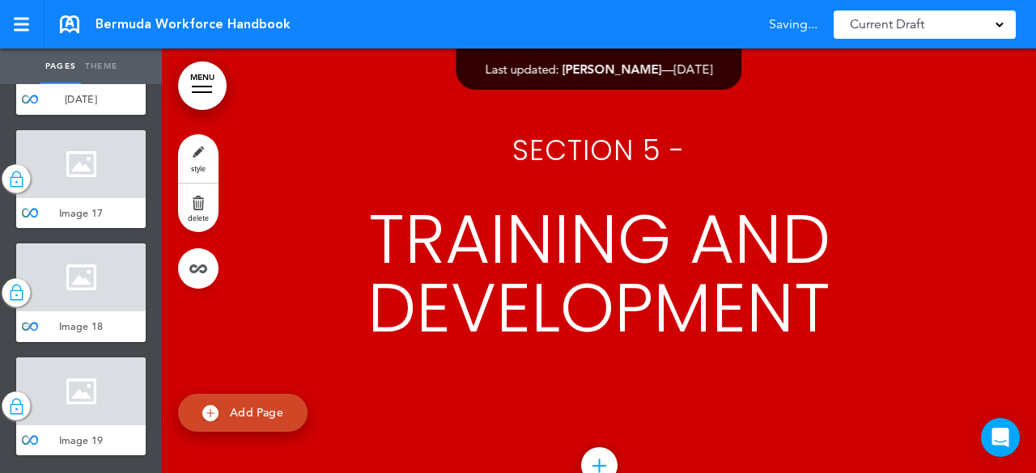
click at [113, 342] on div "Image 18" at bounding box center [80, 327] width 129 height 31
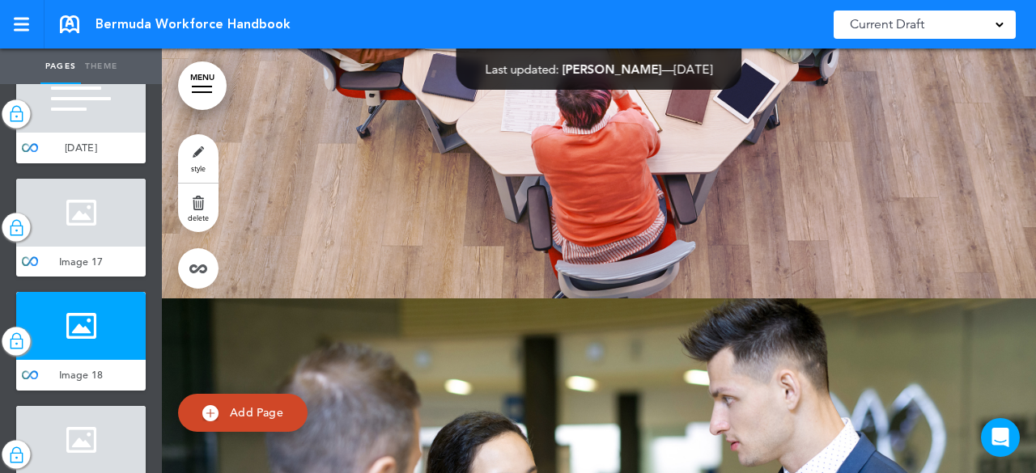
scroll to position [13806, 0]
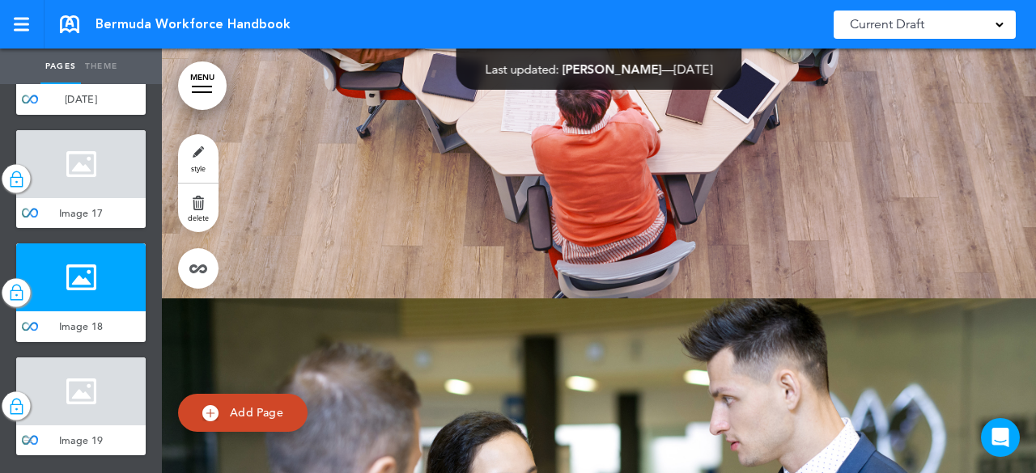
click at [86, 432] on div "Image 19" at bounding box center [80, 441] width 129 height 31
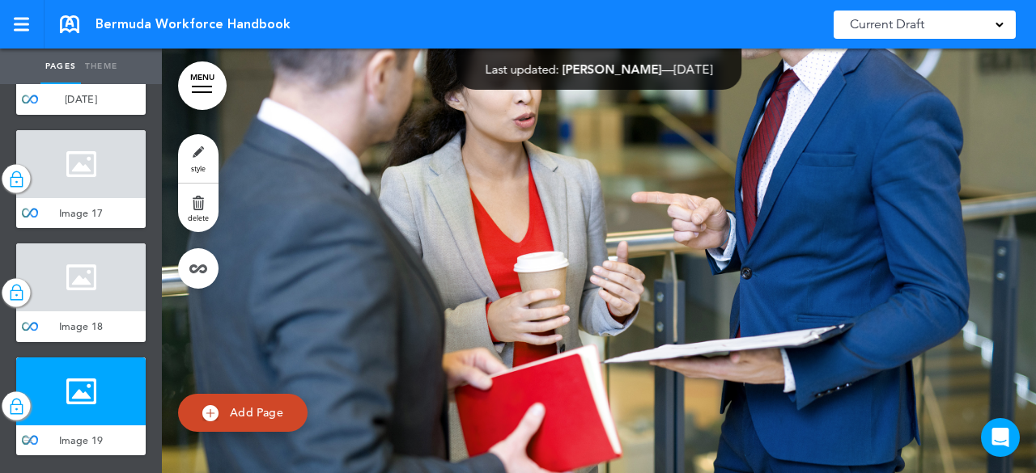
scroll to position [82978, 0]
drag, startPoint x: 91, startPoint y: 288, endPoint x: 93, endPoint y: 279, distance: 9.2
click at [91, 288] on div at bounding box center [80, 278] width 129 height 68
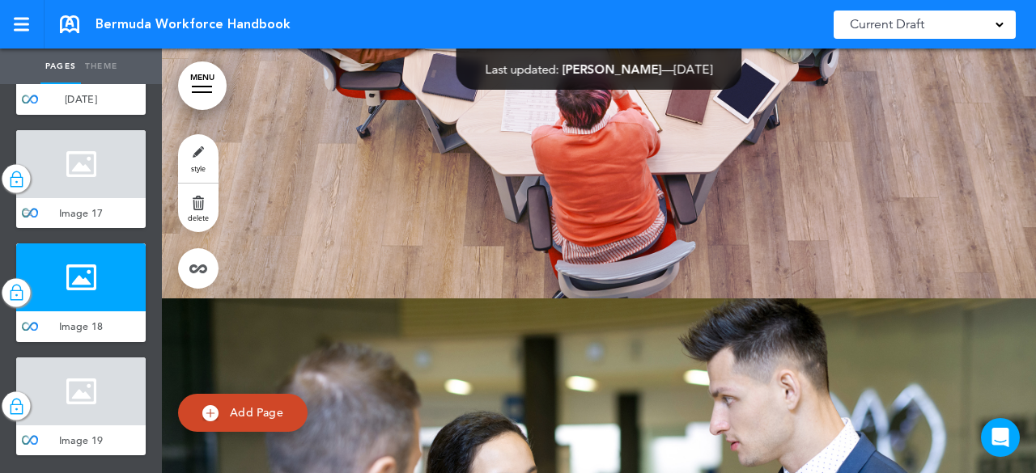
click at [123, 204] on div "Image 17" at bounding box center [80, 213] width 129 height 31
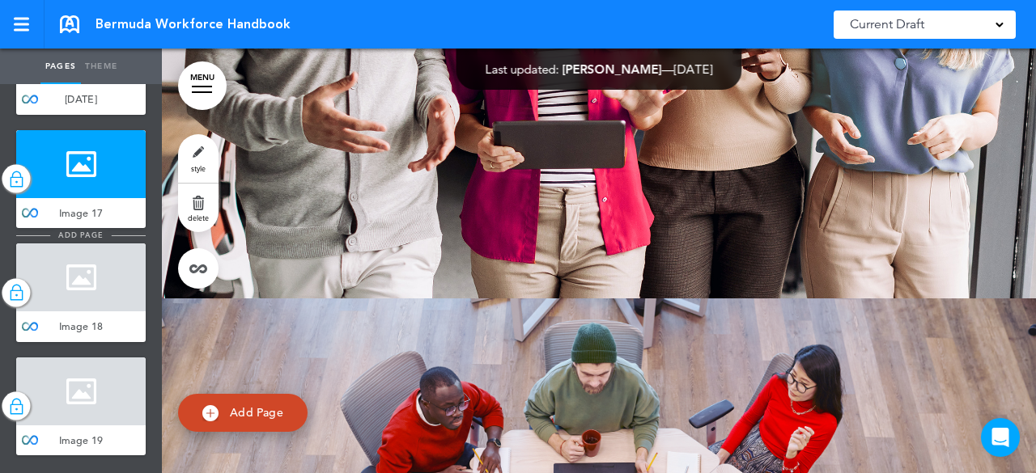
scroll to position [13482, 0]
click at [95, 84] on div at bounding box center [80, 50] width 129 height 68
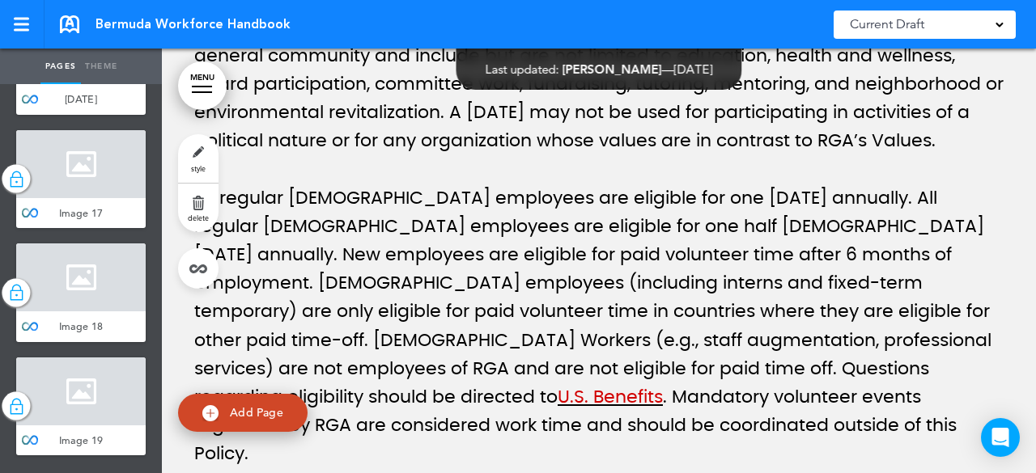
scroll to position [80531, 0]
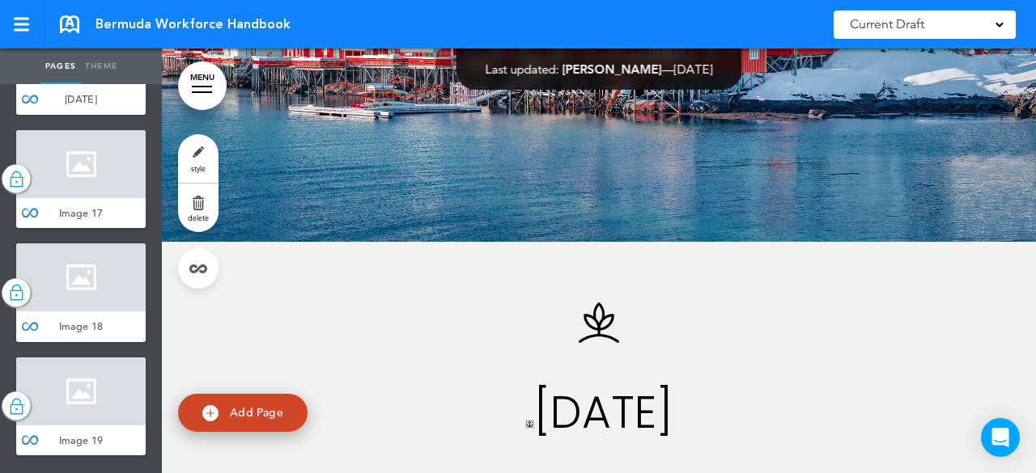
click at [95, 84] on div at bounding box center [80, 50] width 129 height 68
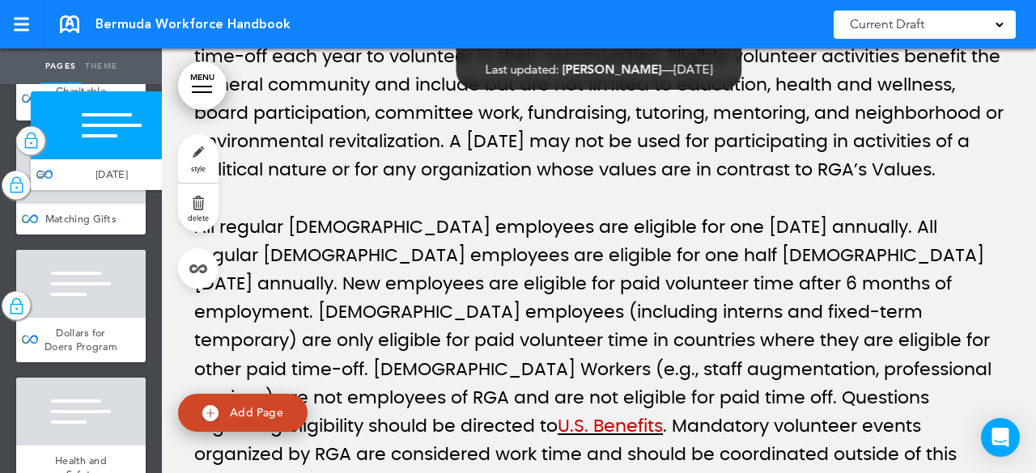
scroll to position [6484, 0]
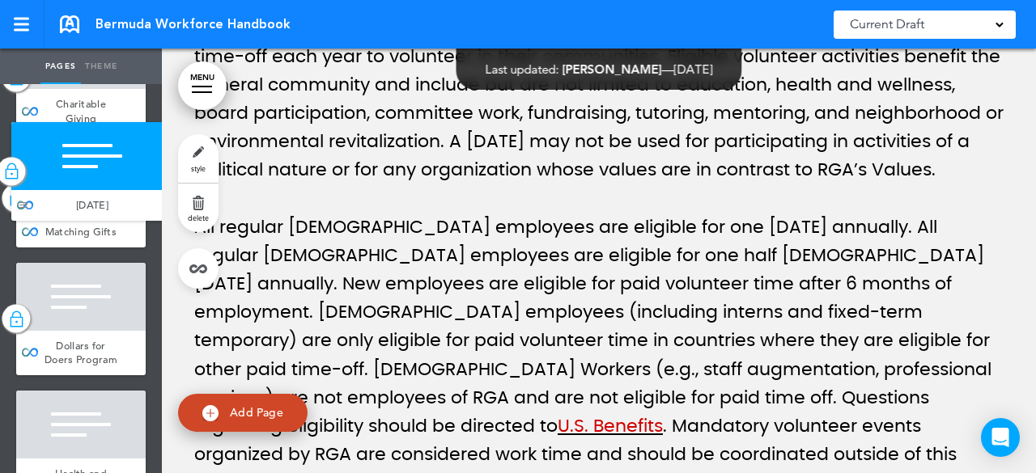
drag, startPoint x: 35, startPoint y: 247, endPoint x: 30, endPoint y: 191, distance: 56.0
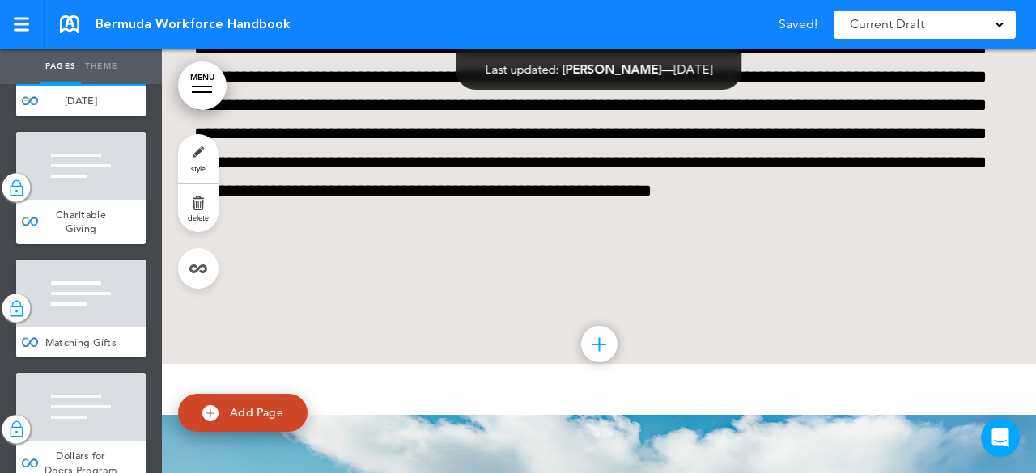
click at [87, 86] on div at bounding box center [80, 52] width 129 height 68
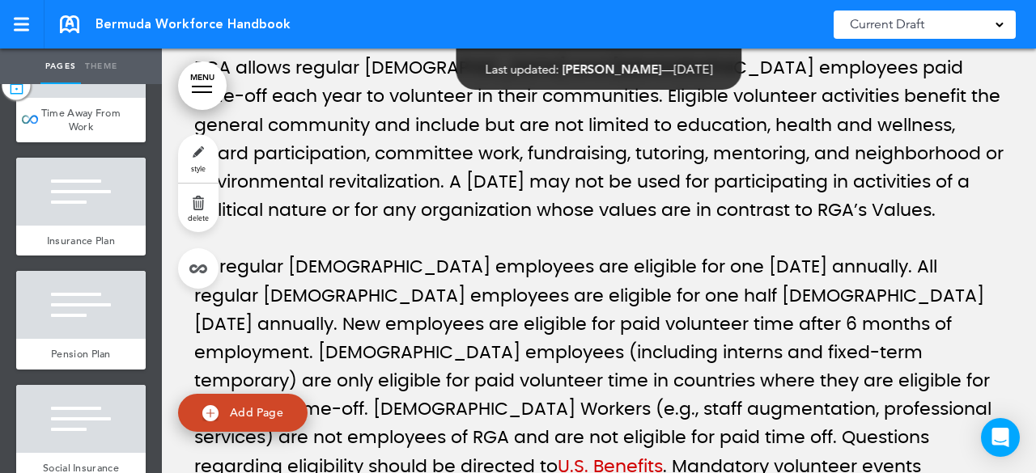
scroll to position [13806, 0]
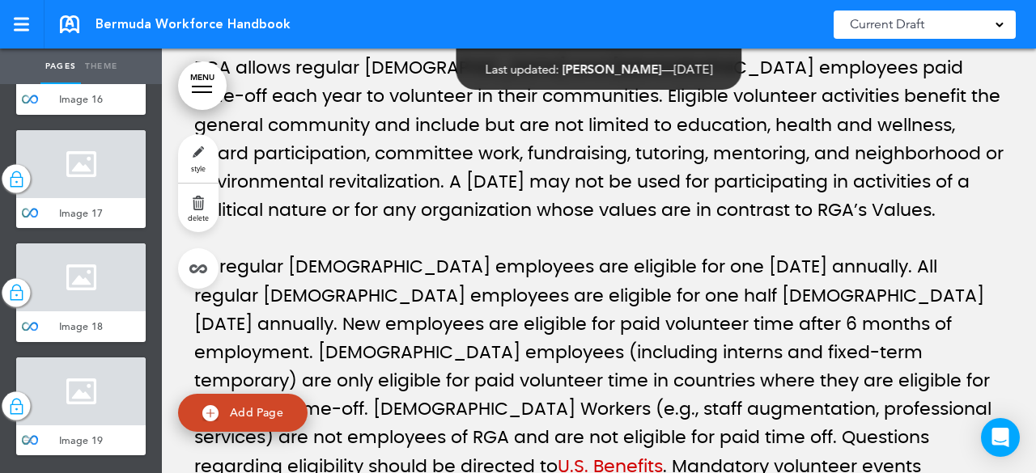
click at [71, 384] on div at bounding box center [80, 392] width 129 height 68
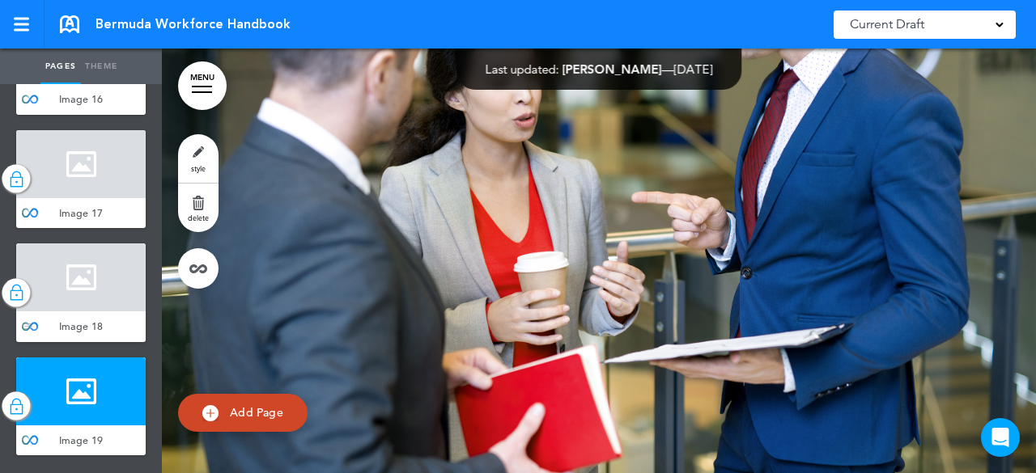
scroll to position [82978, 0]
click at [78, 295] on div at bounding box center [80, 278] width 129 height 68
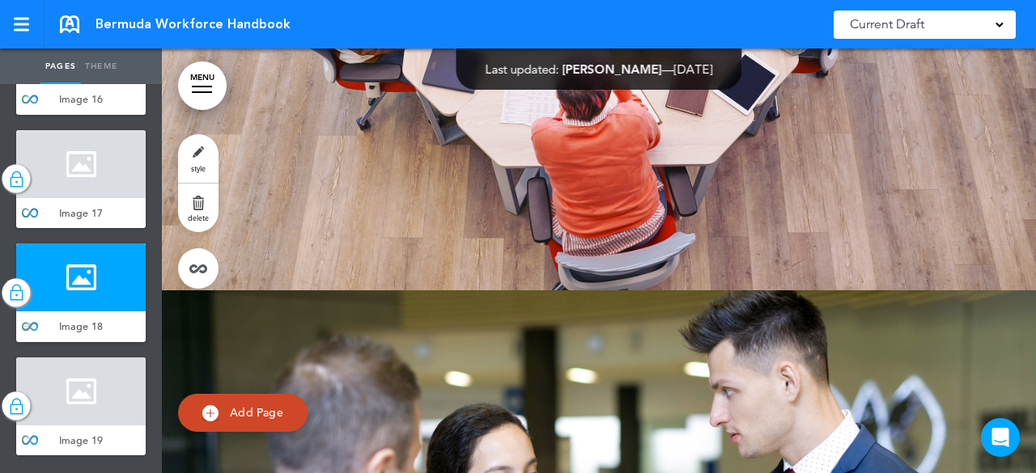
scroll to position [82396, 0]
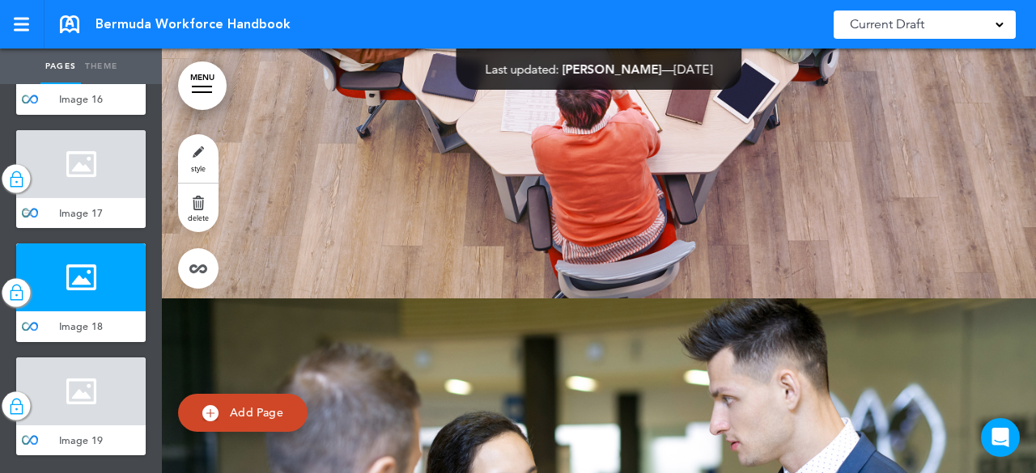
click at [74, 178] on div at bounding box center [80, 164] width 129 height 68
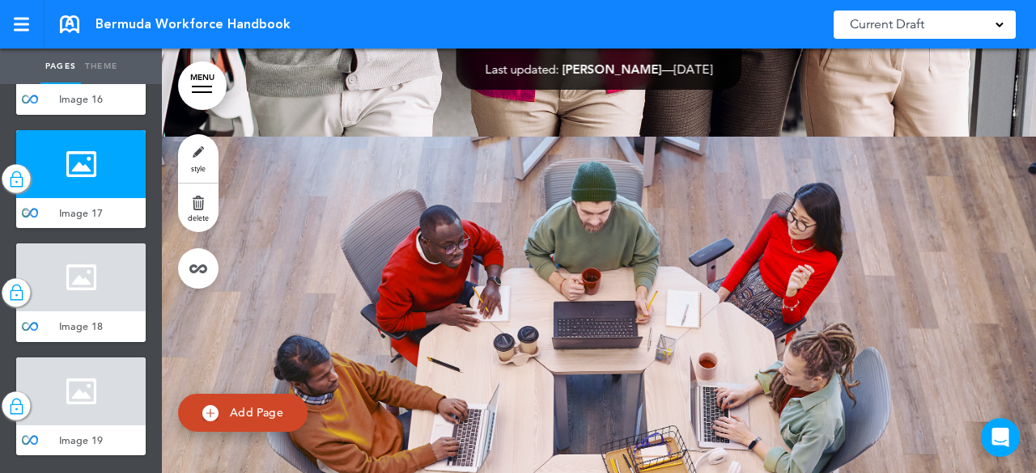
scroll to position [13563, 0]
click at [104, 84] on div at bounding box center [80, 50] width 129 height 68
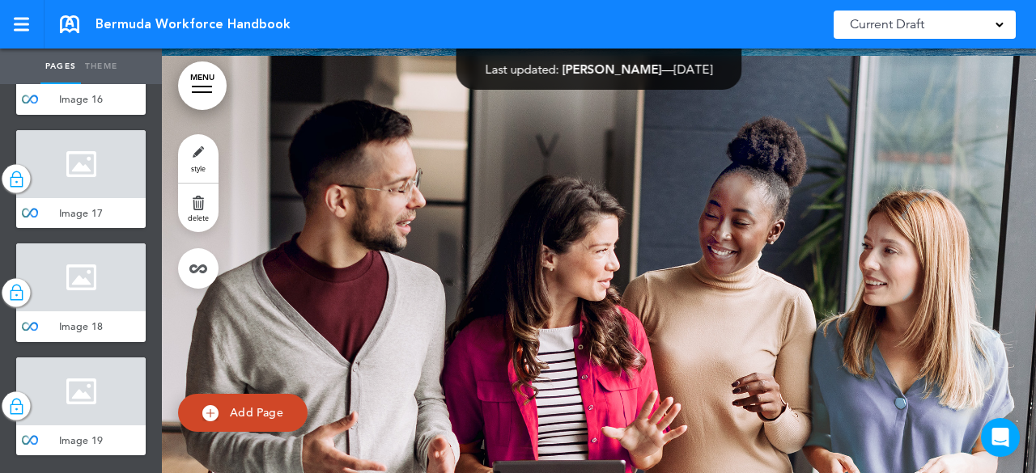
scroll to position [81554, 0]
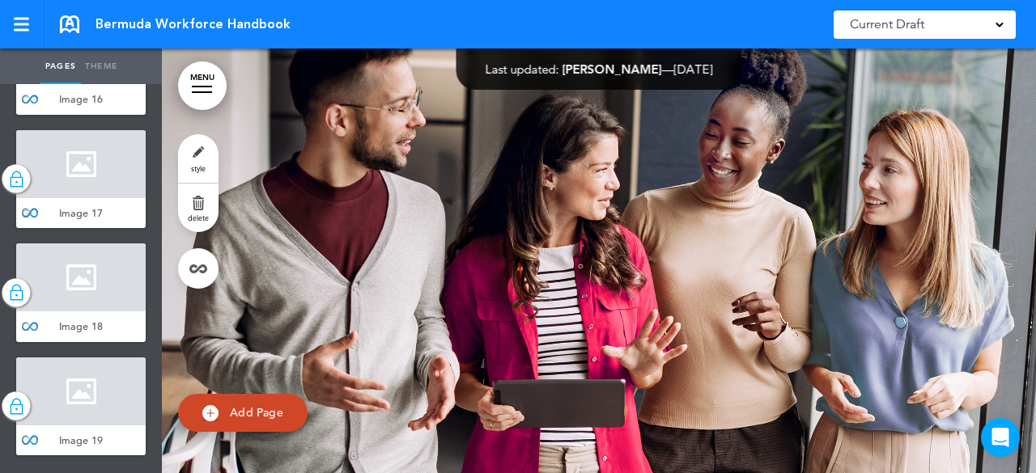
click at [60, 198] on div at bounding box center [80, 164] width 129 height 68
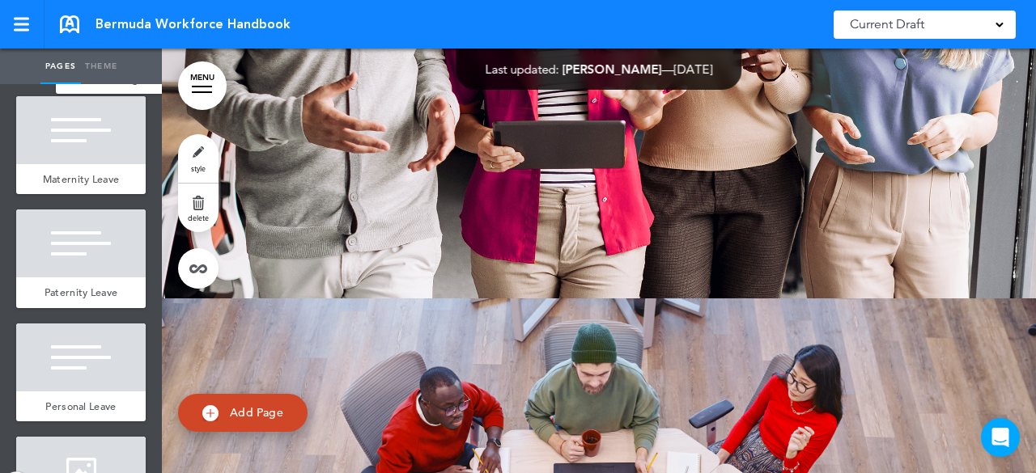
scroll to position [12854, 0]
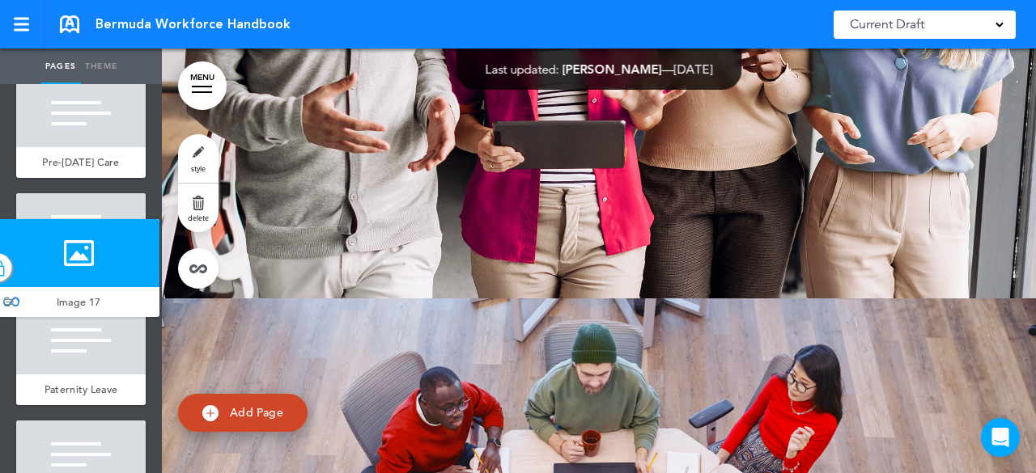
drag, startPoint x: 29, startPoint y: 378, endPoint x: 11, endPoint y: 305, distance: 75.2
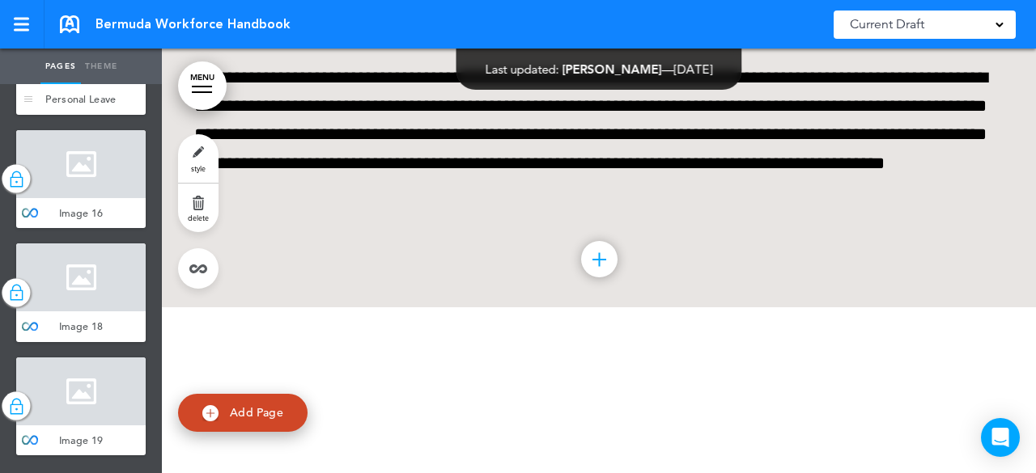
scroll to position [13725, 0]
click at [92, 198] on div at bounding box center [80, 164] width 129 height 68
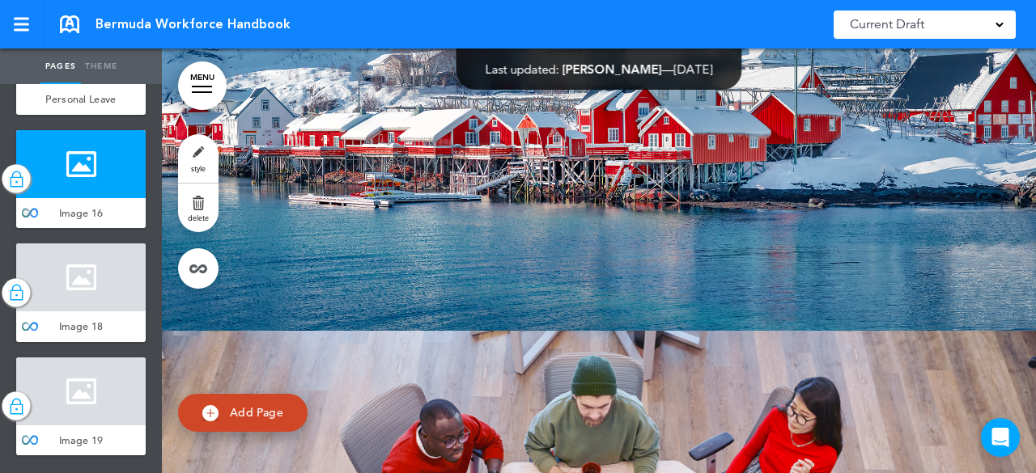
scroll to position [81813, 0]
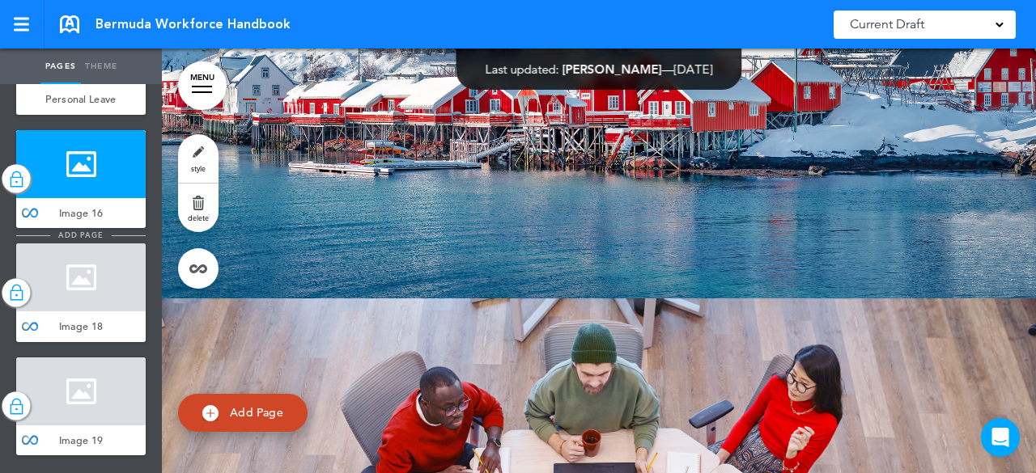
click at [88, 242] on li "add page" at bounding box center [80, 236] width 129 height 12
type input "********"
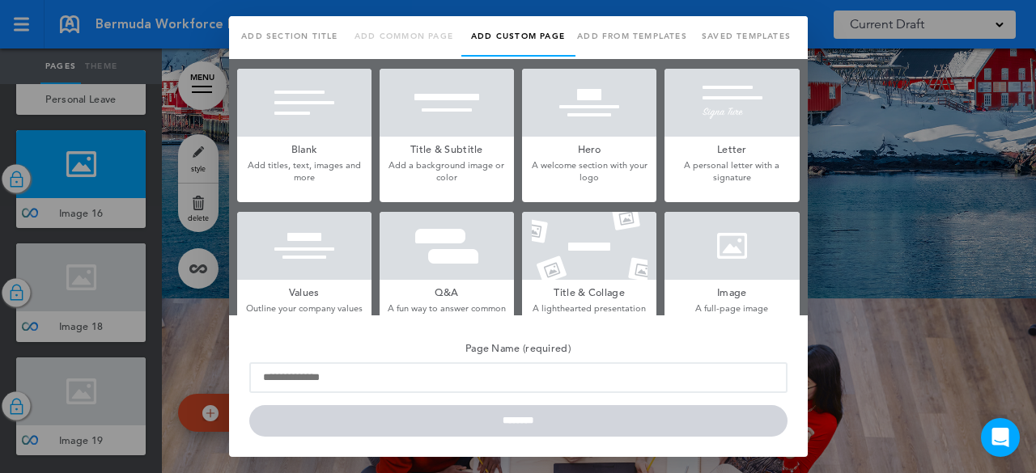
click at [87, 363] on div at bounding box center [518, 236] width 1036 height 473
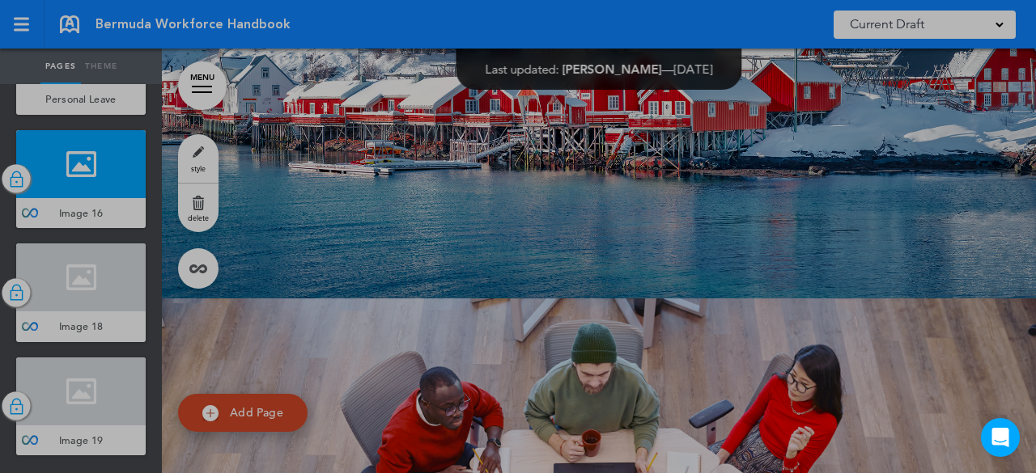
scroll to position [0, 0]
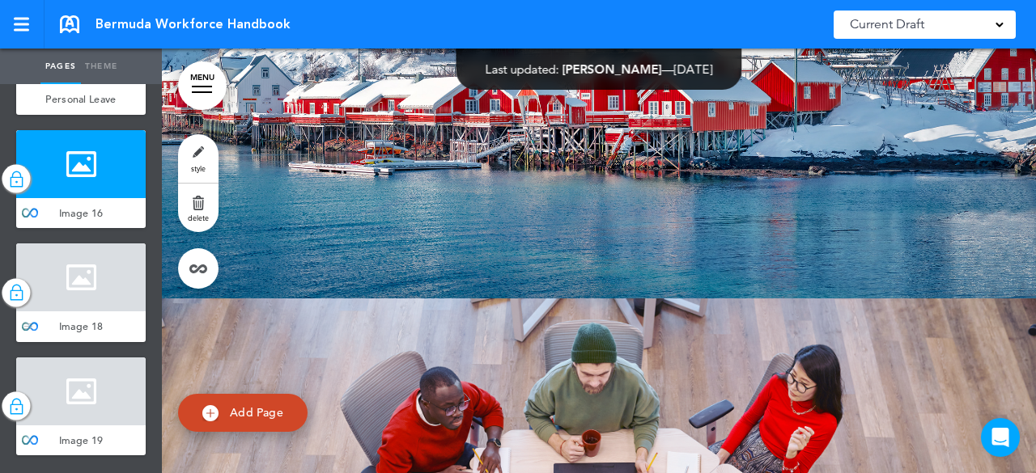
click at [90, 312] on div at bounding box center [80, 278] width 129 height 68
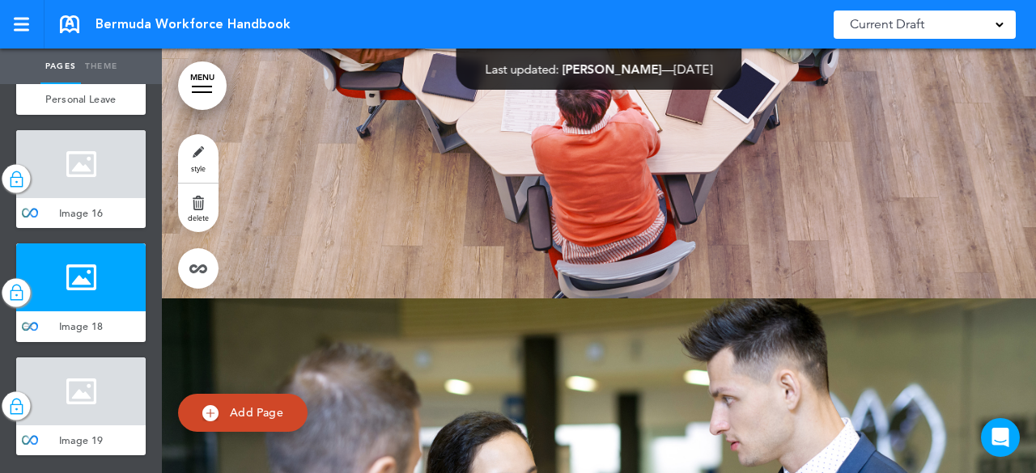
scroll to position [13806, 0]
click at [94, 378] on div at bounding box center [80, 392] width 129 height 68
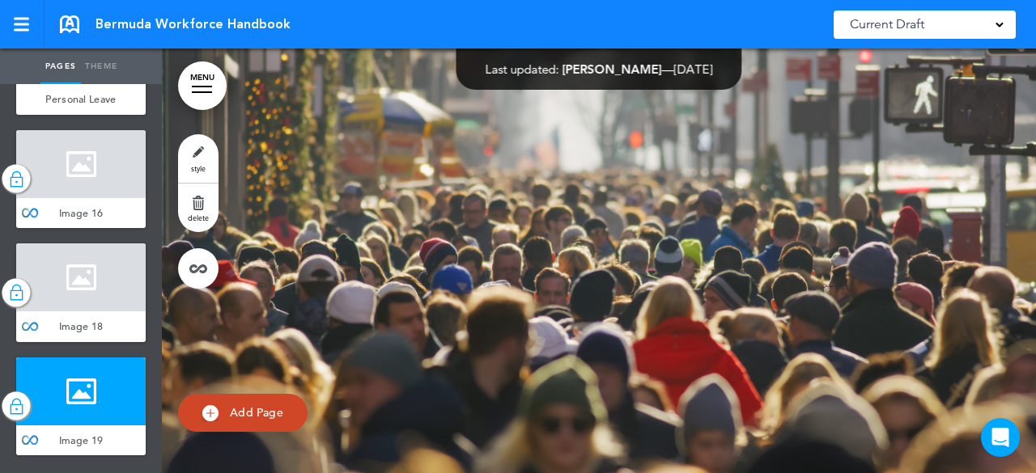
scroll to position [38461, 0]
